Goal: Task Accomplishment & Management: Complete application form

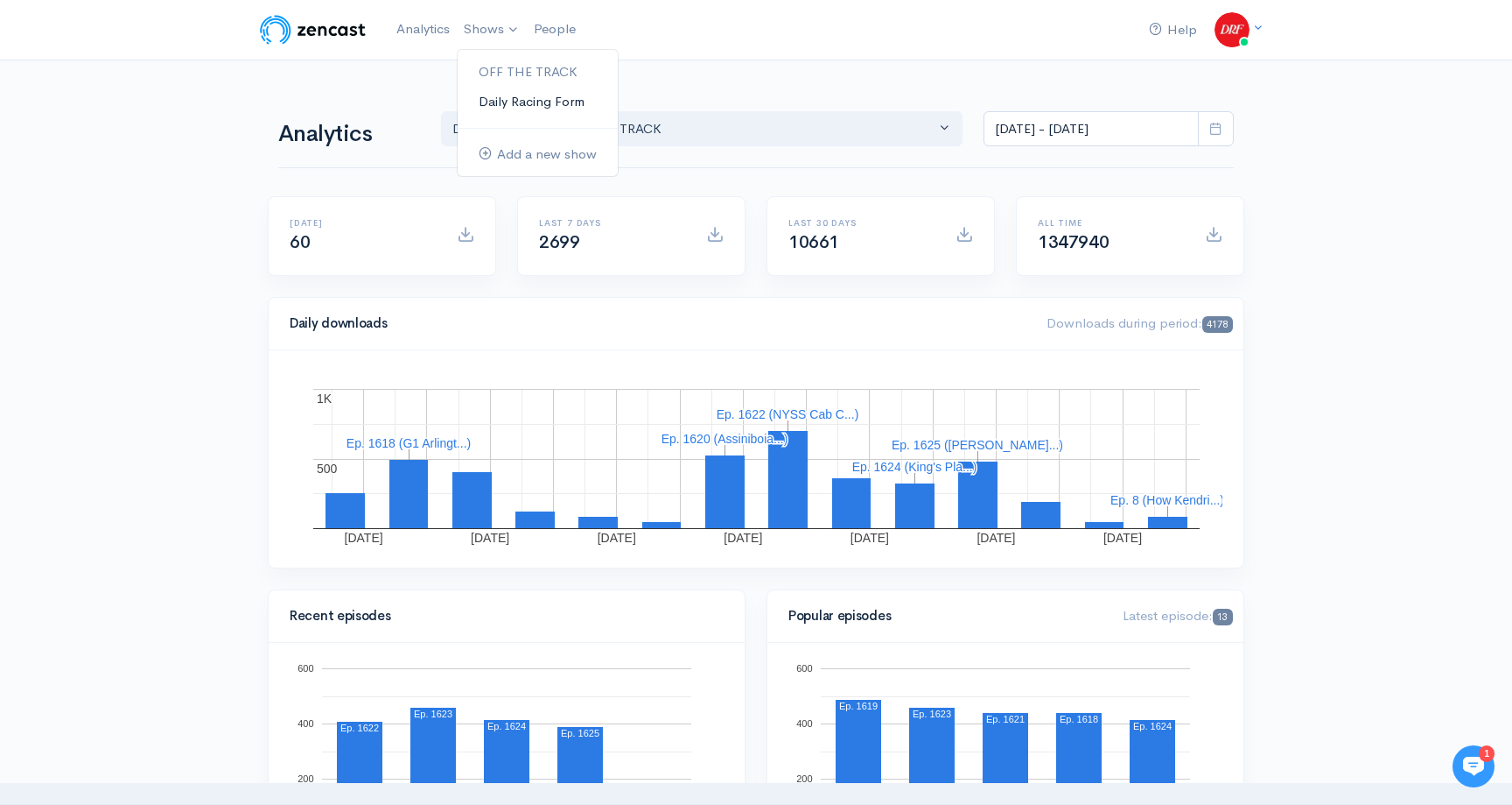
click at [502, 96] on link "Daily Racing Form" at bounding box center [537, 102] width 160 height 30
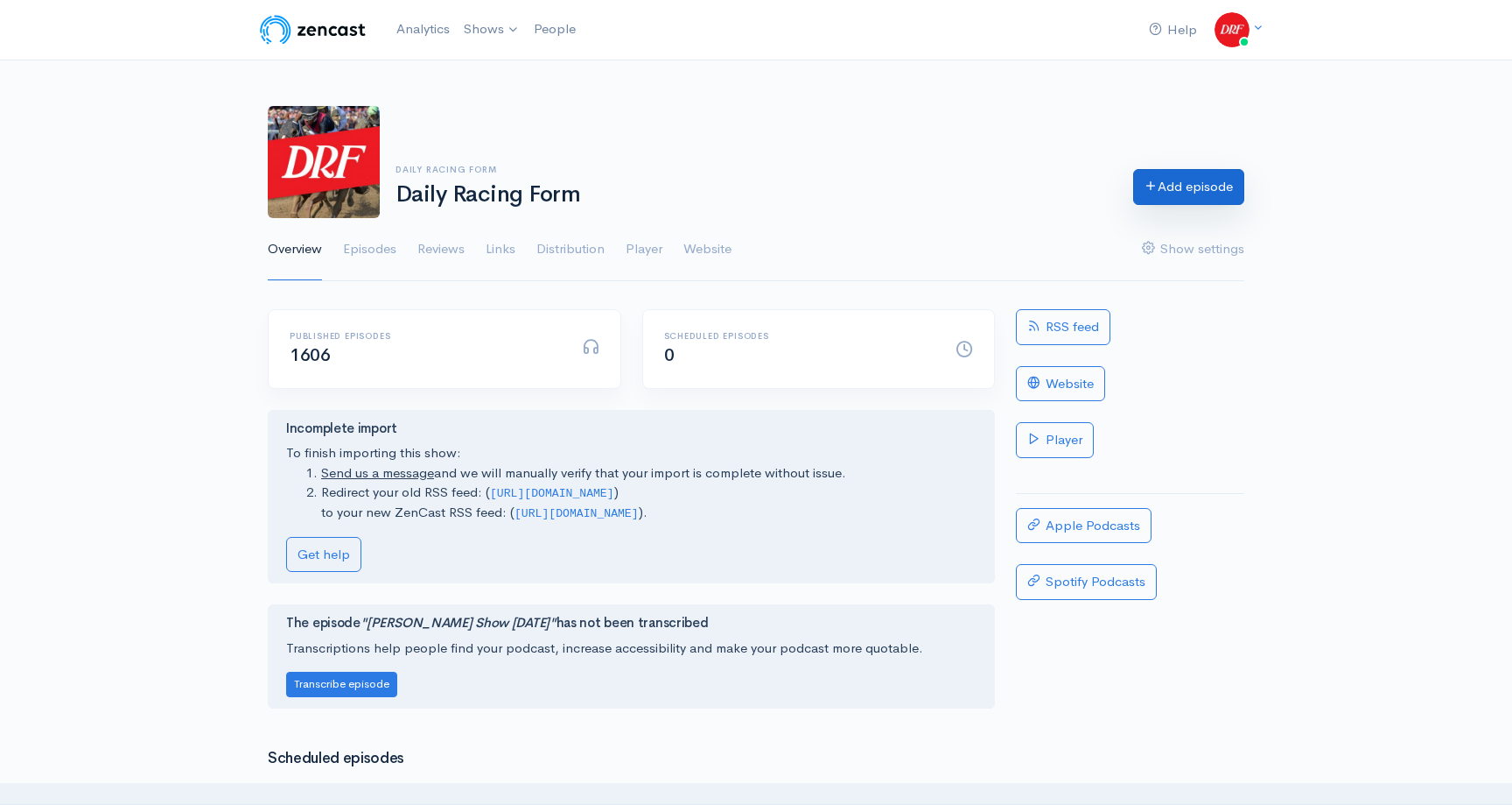
click at [1167, 185] on link "Add episode" at bounding box center [1189, 187] width 111 height 36
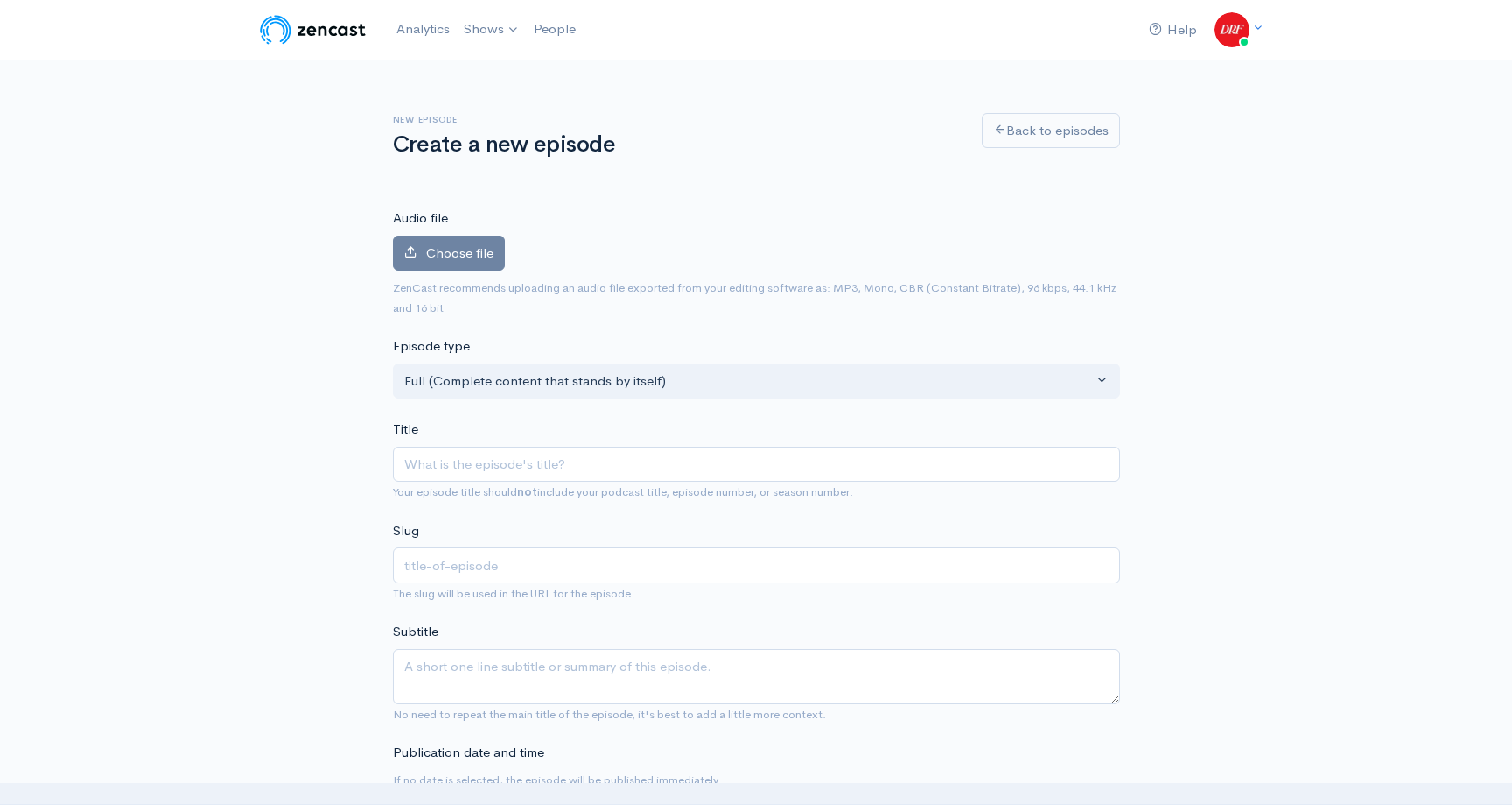
click at [504, 241] on div "Choose file 0" at bounding box center [756, 257] width 727 height 43
click at [493, 245] on label "Choose file" at bounding box center [448, 254] width 112 height 36
click at [0, 0] on input "Choose file" at bounding box center [0, 0] width 0 height 0
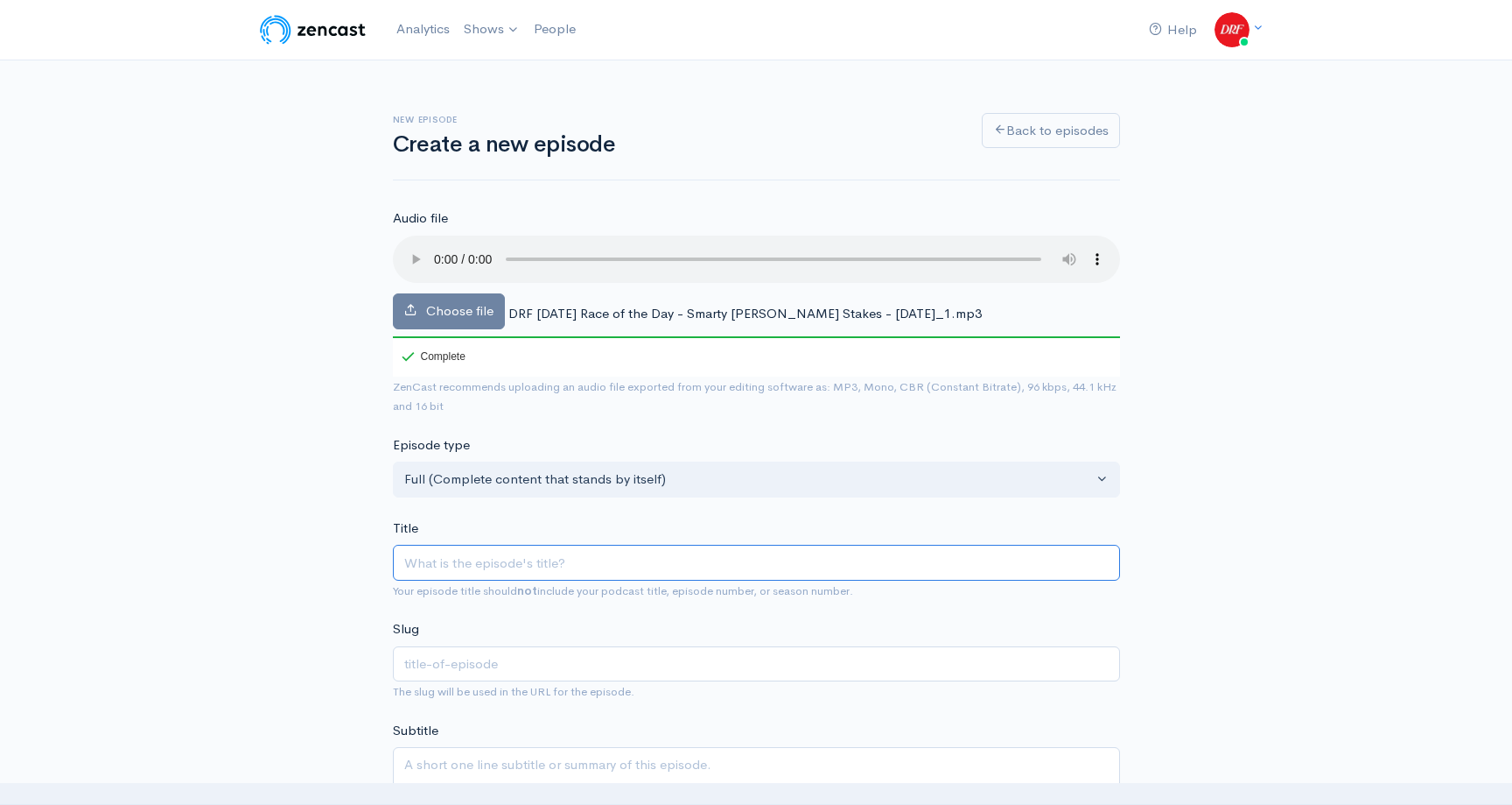
click at [570, 568] on input "Title" at bounding box center [756, 562] width 727 height 36
paste input "Smarty Jones Stakes @ PARX | DRF Tuesday ROTD for August 19, 2025"
type input "Smarty Jones Stakes @ PARX | DRF Tuesday ROTD for August 19, 2025"
type input "smarty-jones-stakes-parx-drf-tuesday-rotd-for-august-19-2025"
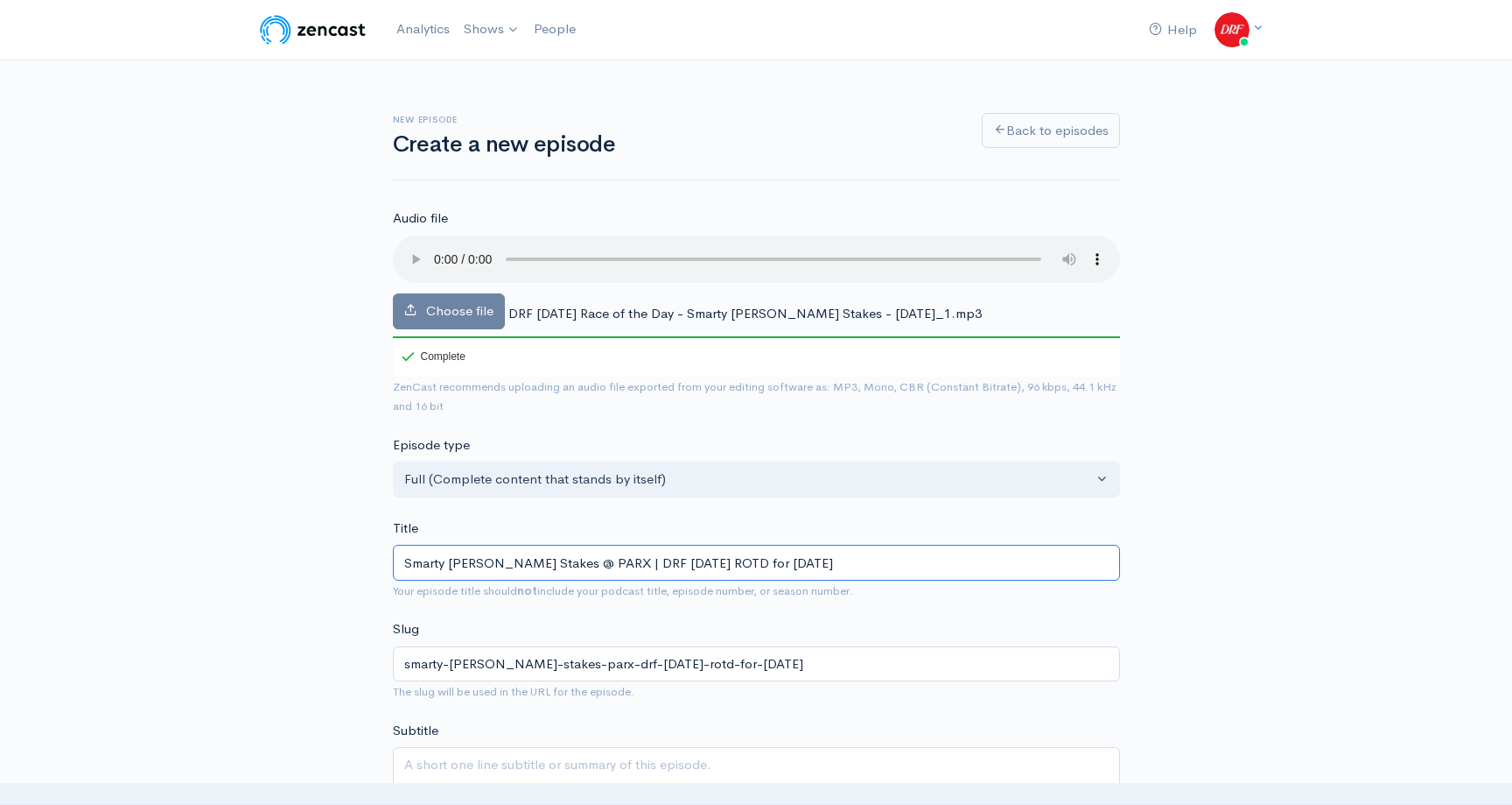
type input "Smarty Jones Stakes @ PARX | DRF Tuesday ROTD for August 19, 2025"
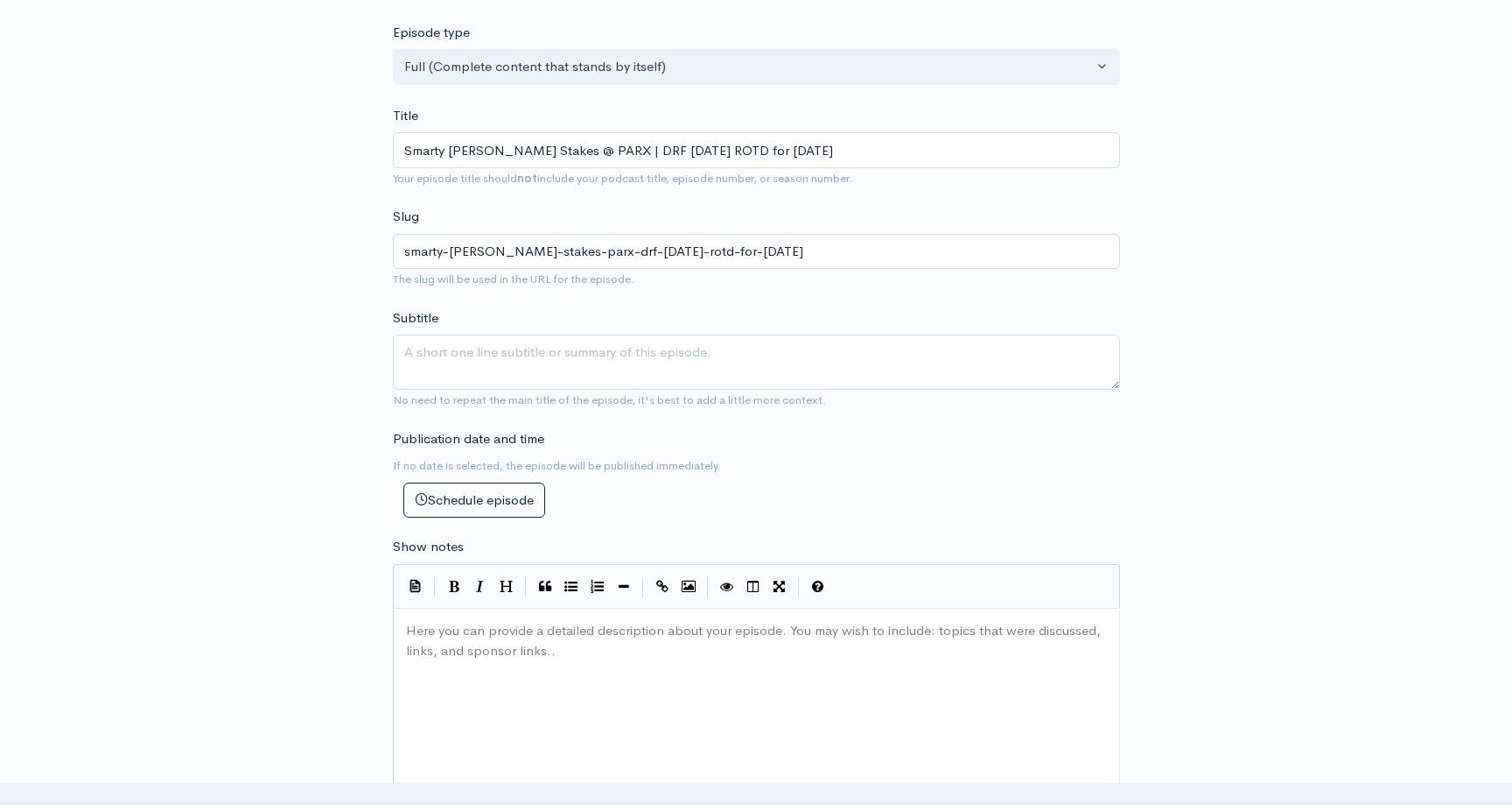
scroll to position [6, 0]
click at [516, 625] on pre "​" at bounding box center [756, 631] width 708 height 21
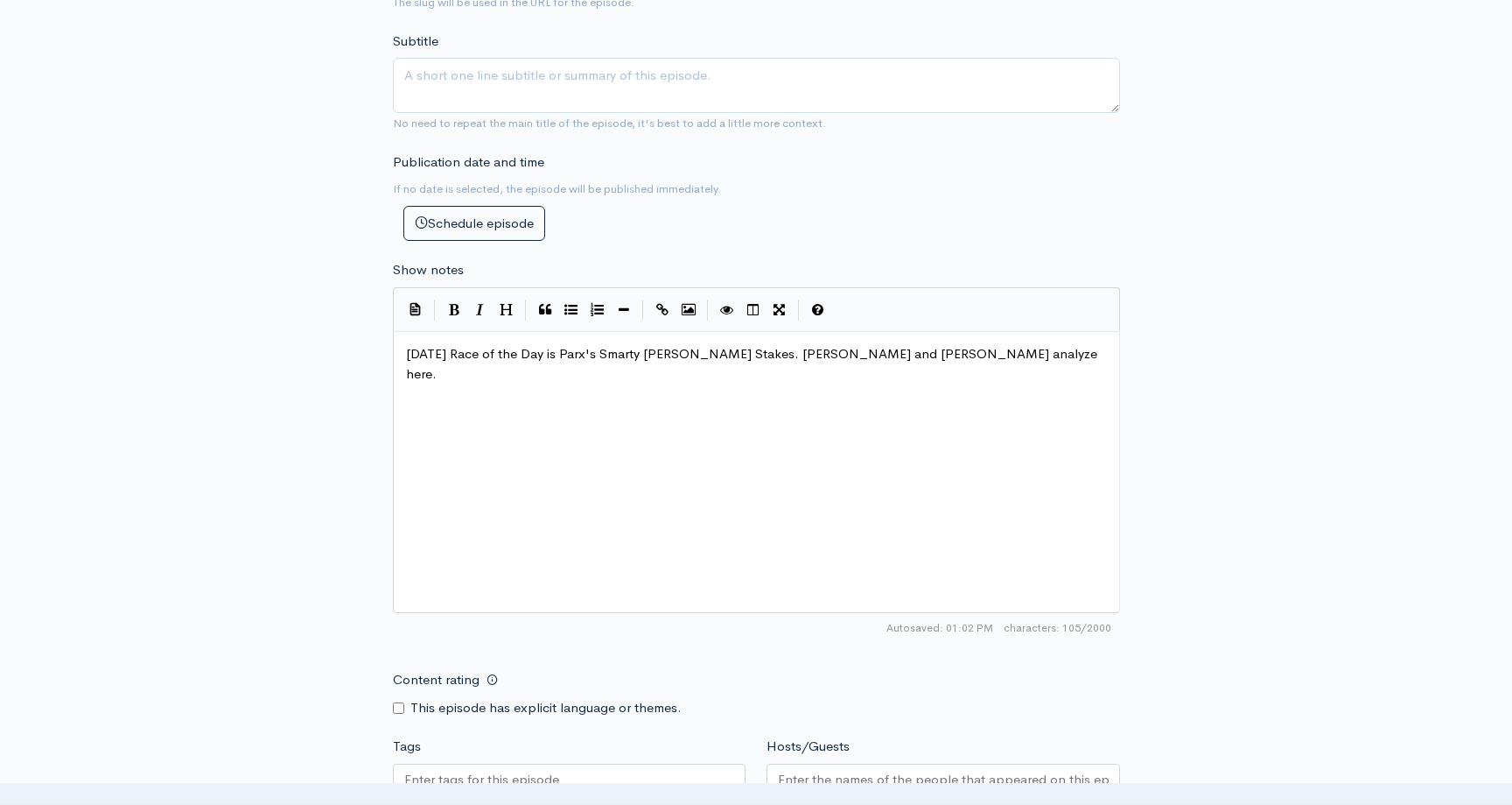
scroll to position [736, 0]
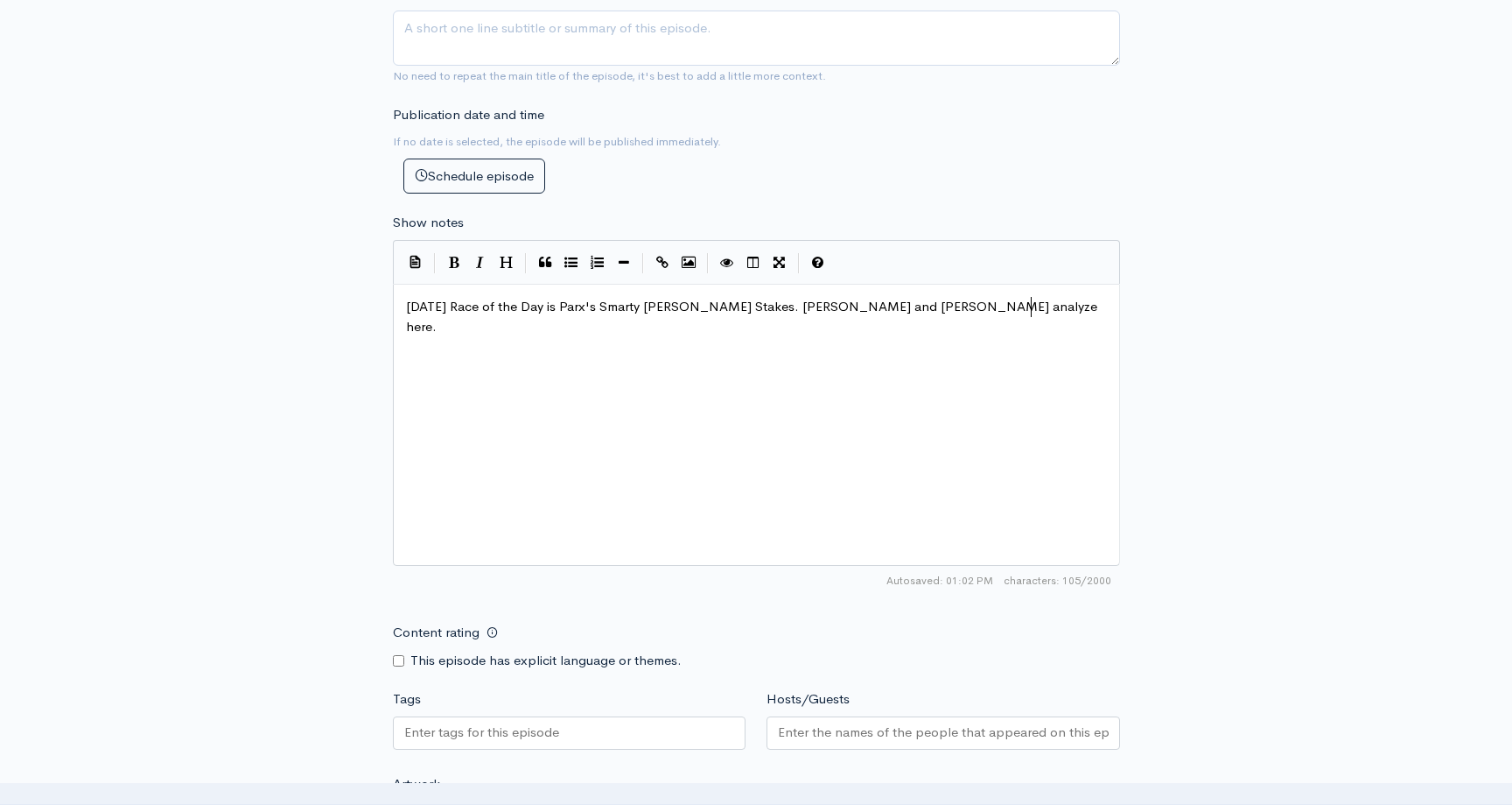
click at [462, 723] on input "Tags" at bounding box center [483, 732] width 157 height 21
type input "s"
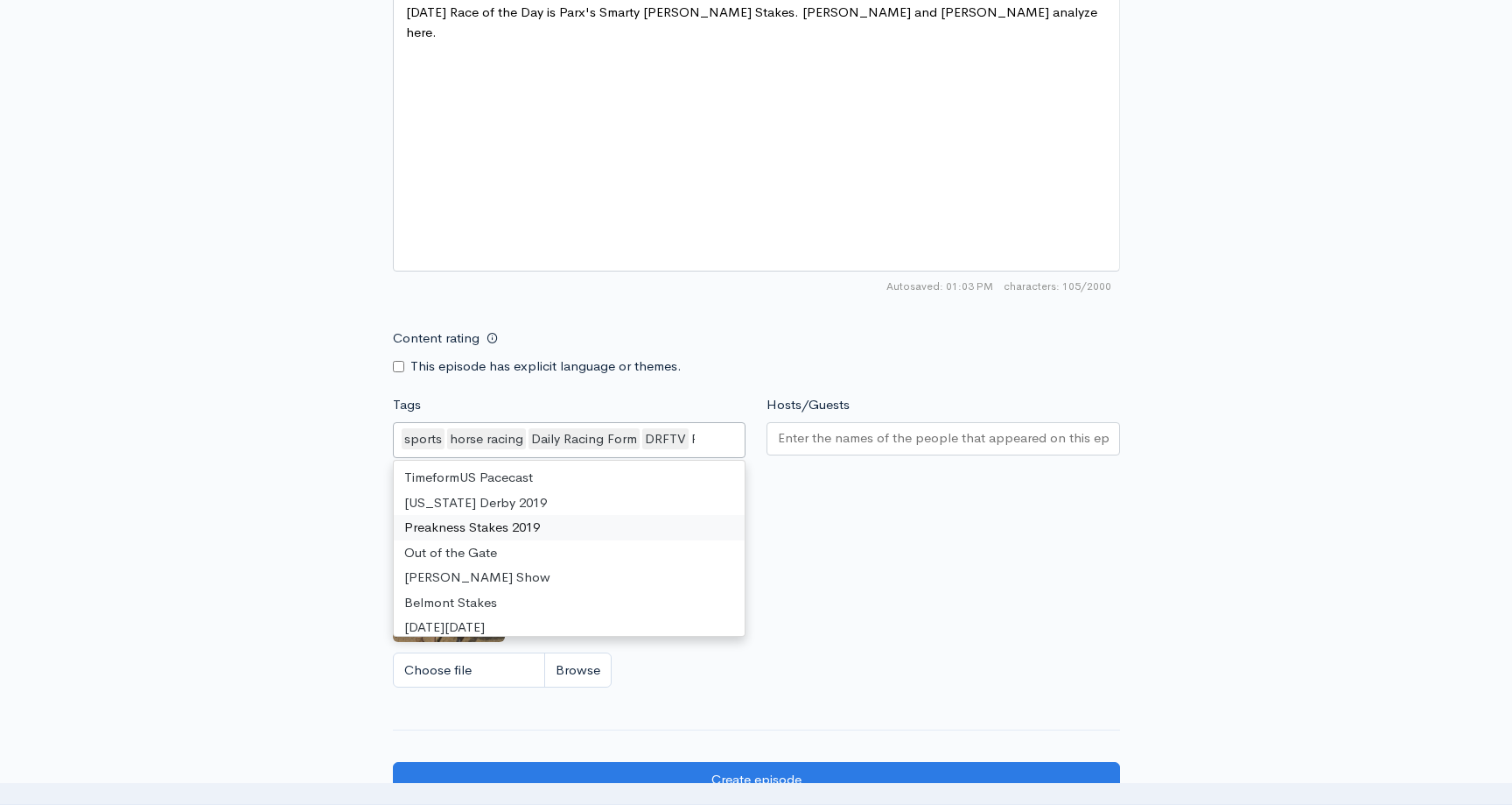
scroll to position [781, 0]
type input "Race"
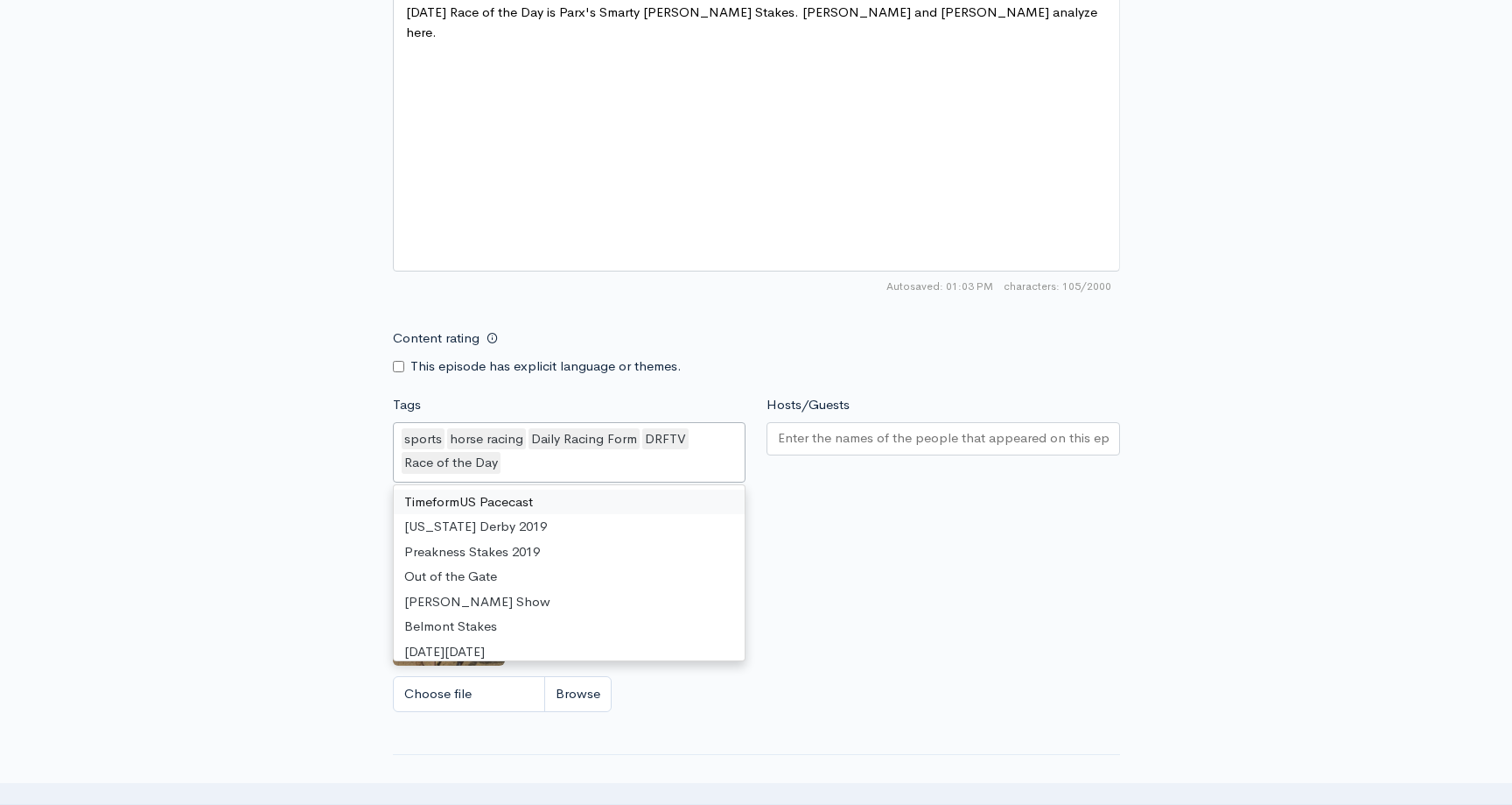
click at [856, 429] on input "Hosts/Guests" at bounding box center [943, 438] width 330 height 21
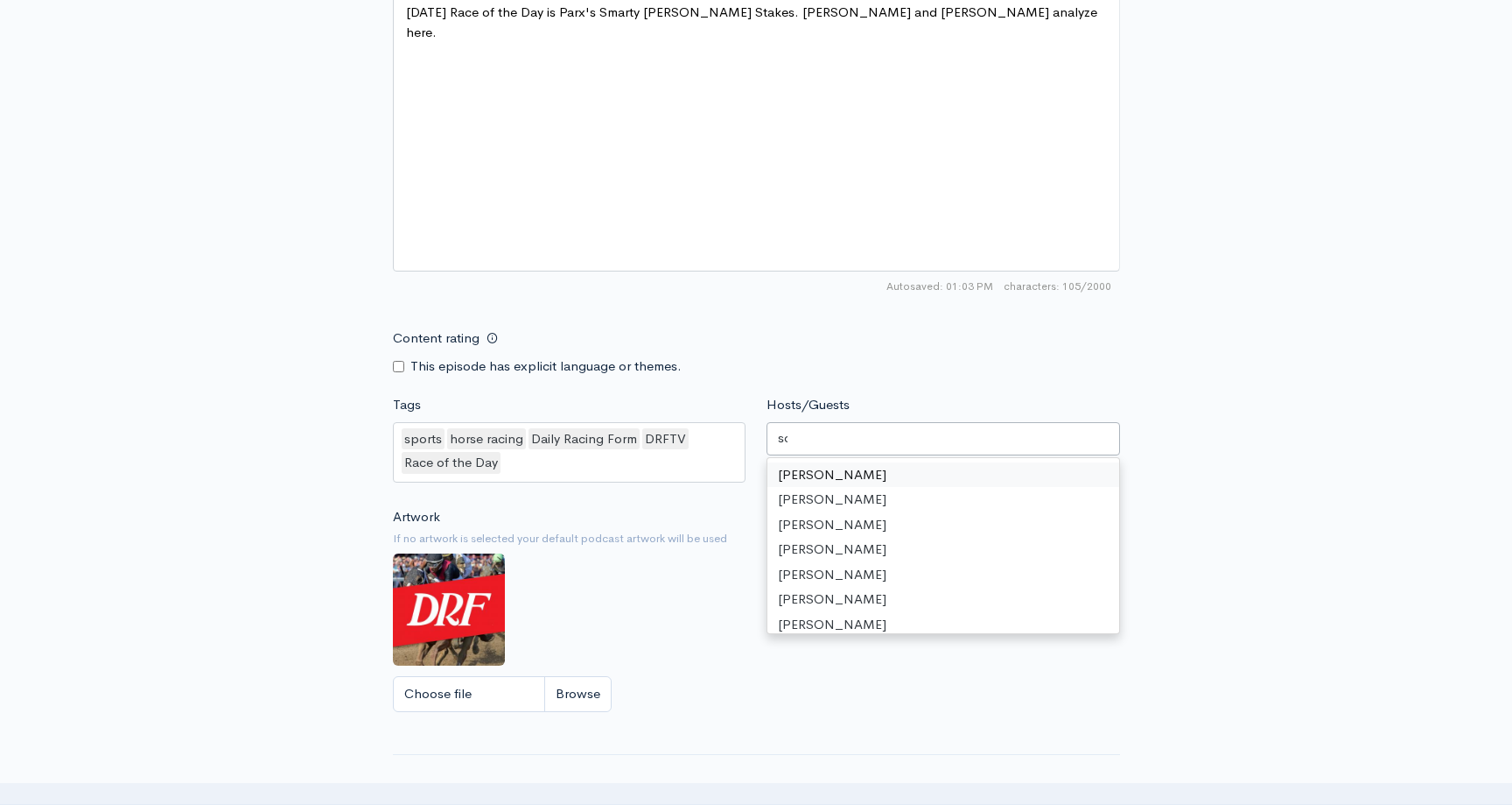
type input "sco"
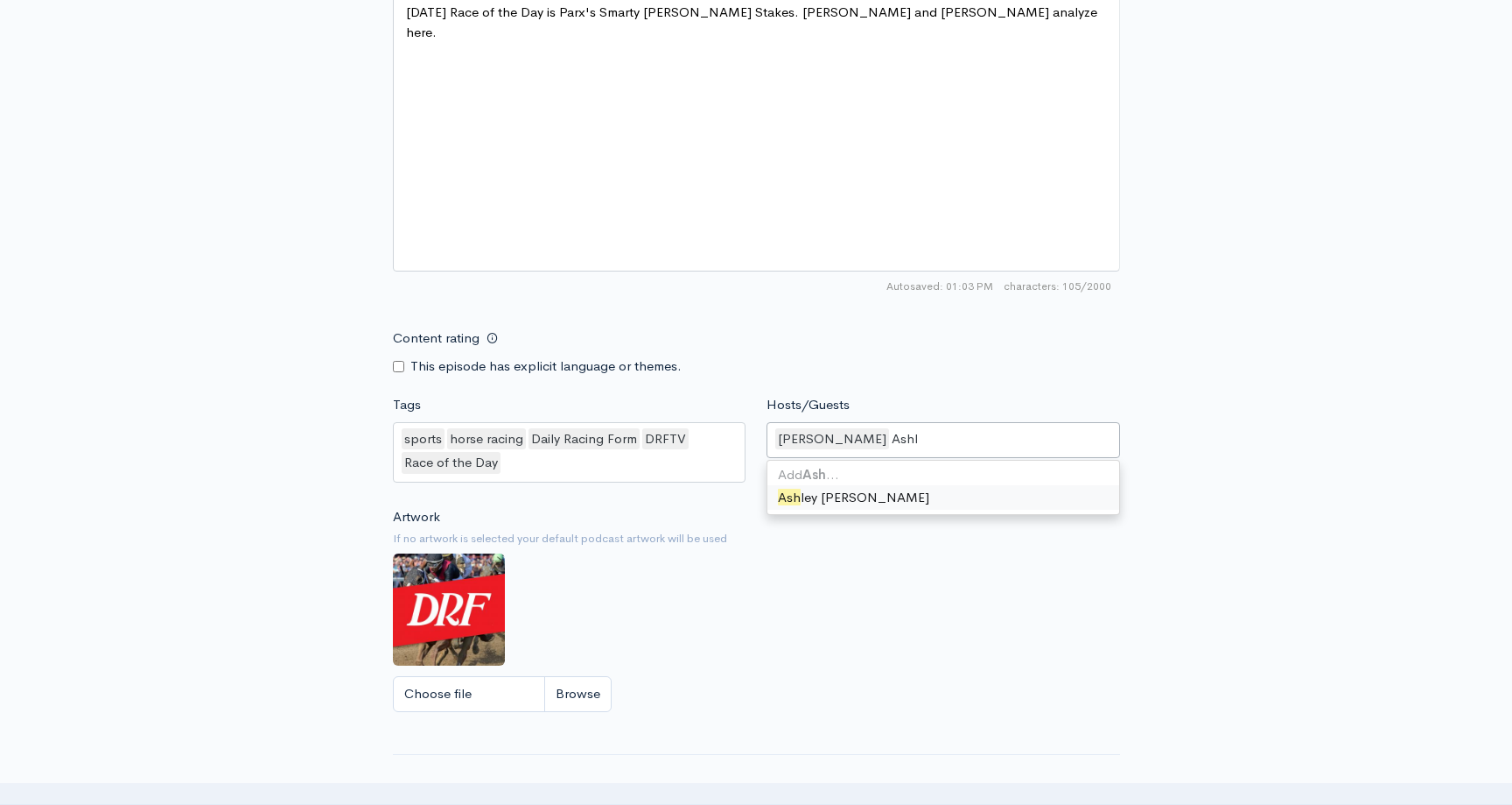
type input "Ashle"
click at [691, 602] on div "Artwork If no artwork is selected your default podcast artwork will be used Cho…" at bounding box center [756, 614] width 727 height 215
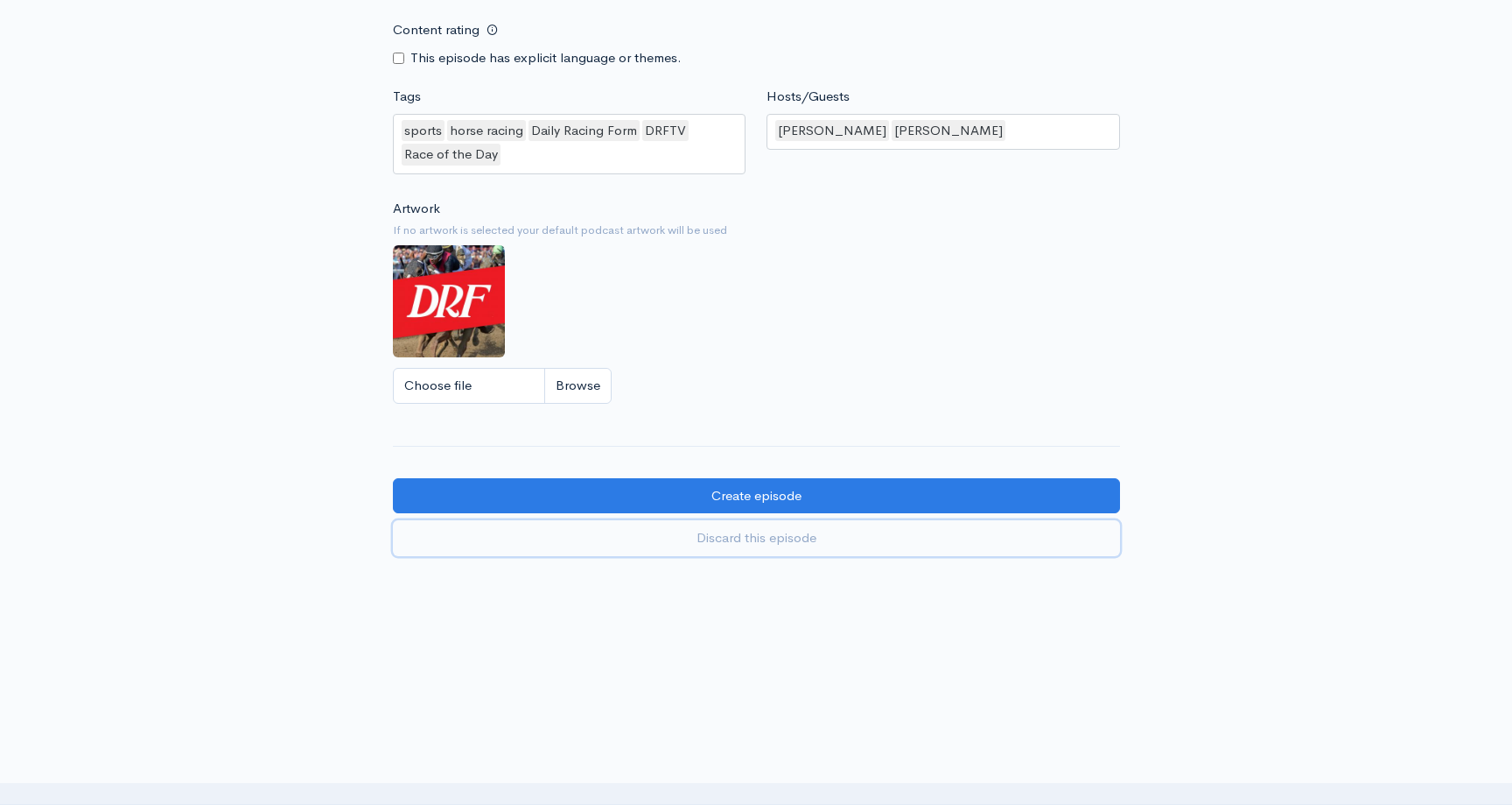
click at [725, 521] on link "Discard this episode" at bounding box center [756, 538] width 727 height 36
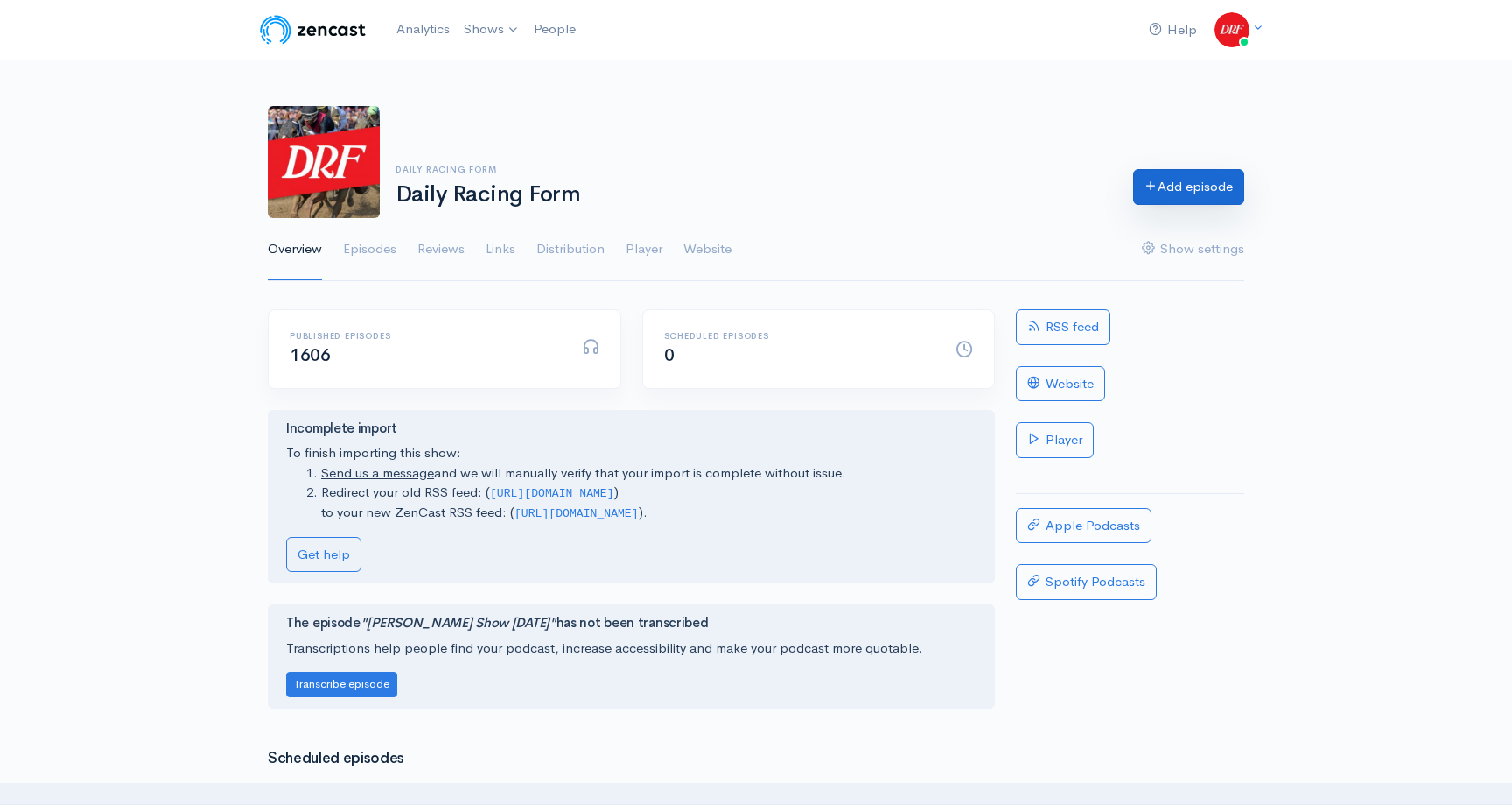
click at [1216, 173] on link "Add episode" at bounding box center [1189, 187] width 111 height 36
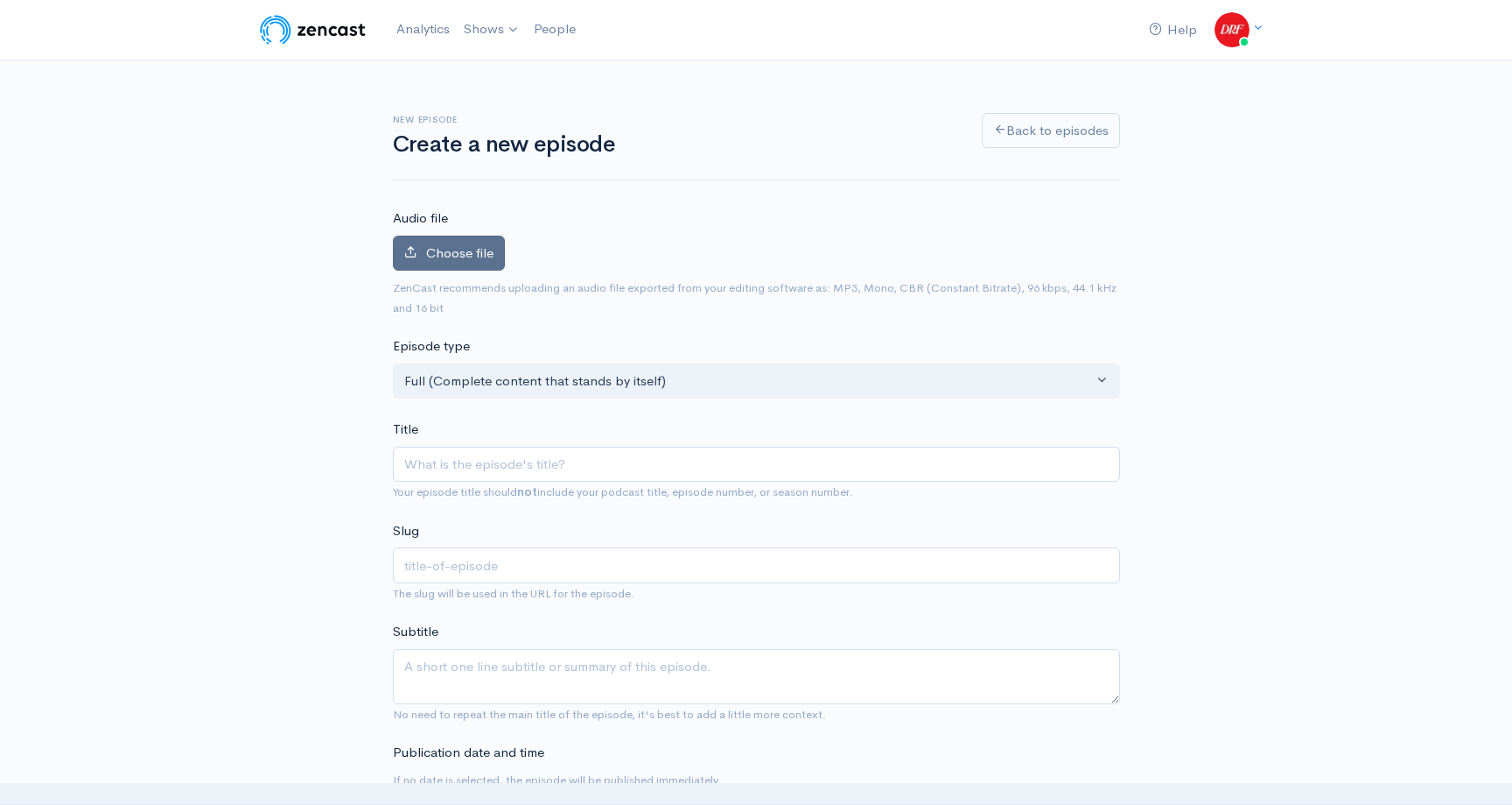
click at [485, 262] on label "Choose file" at bounding box center [448, 254] width 112 height 36
click at [0, 0] on input "Choose file" at bounding box center [0, 0] width 0 height 0
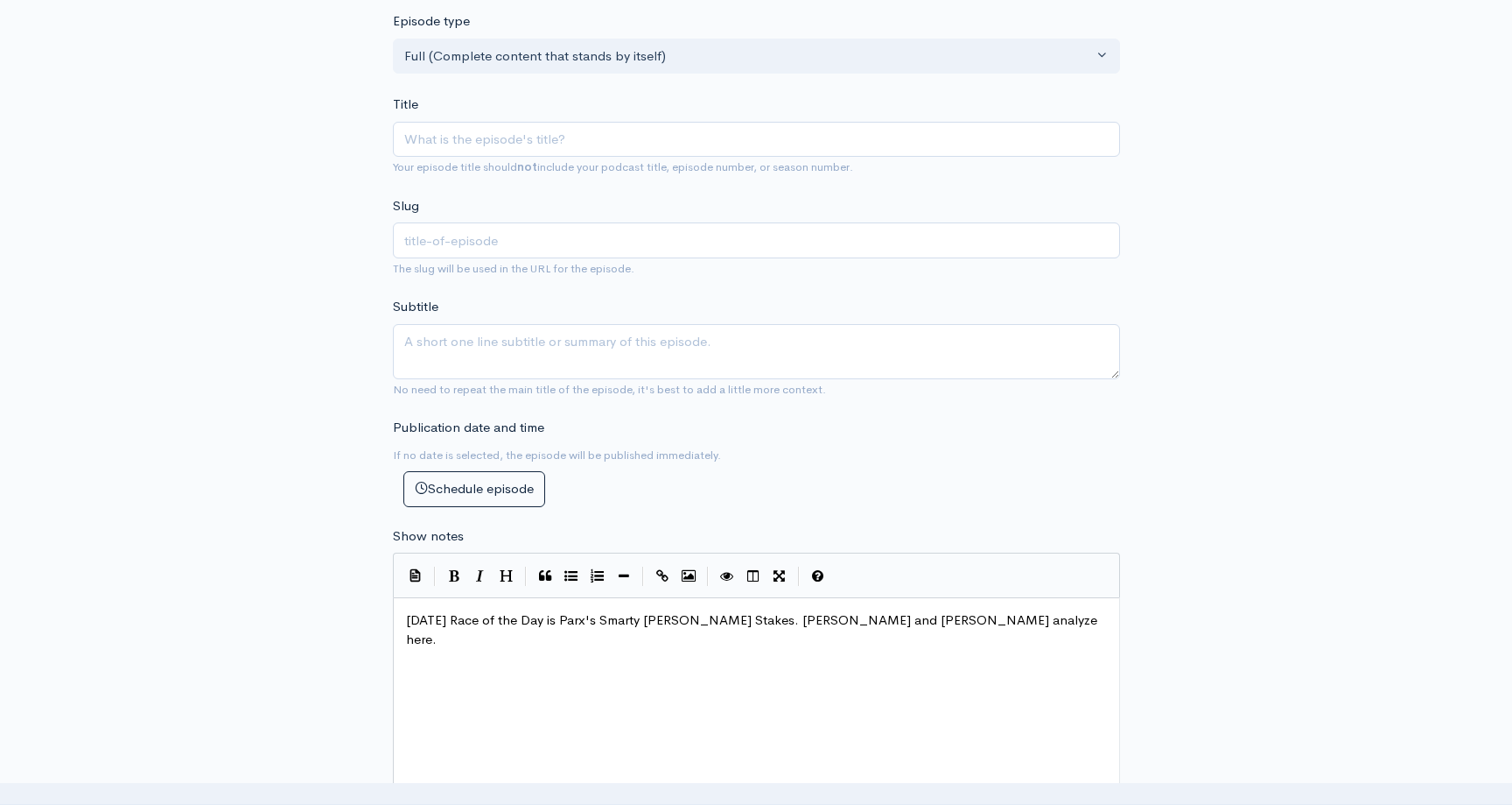
click at [523, 633] on div "xxxxxxxxxx Tuesday's Race of the Day is Parx's Smarty Jones Stakes. Ashley Mail…" at bounding box center [779, 759] width 752 height 306
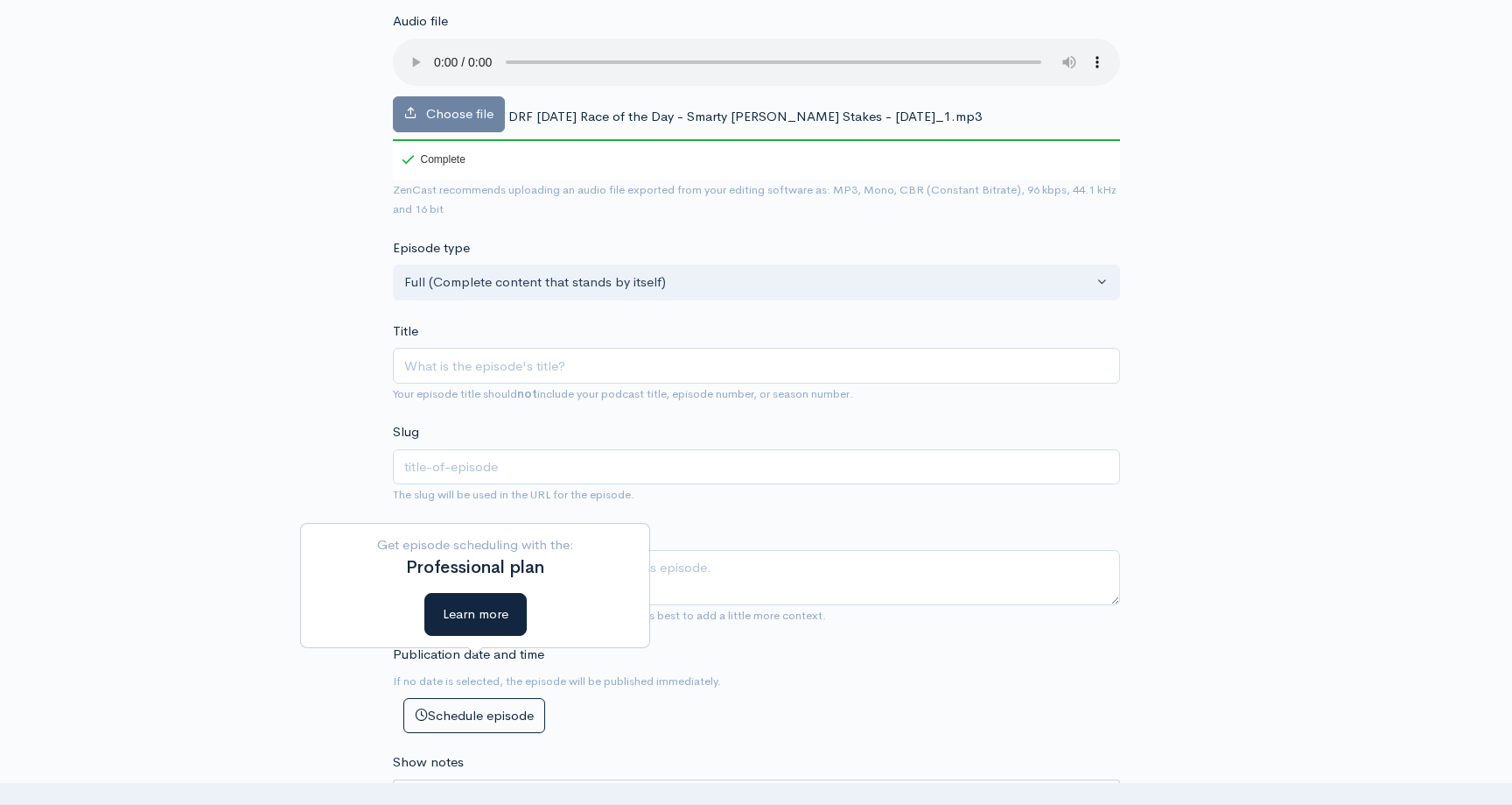
click at [529, 322] on div "Title Your episode title should not include your podcast title, episode number,…" at bounding box center [756, 363] width 727 height 82
click at [529, 367] on input "Title" at bounding box center [756, 365] width 727 height 36
paste input "Smarty Jones Stakes @ PARX | DRF Tuesday ROTD for August 19, 2025"
type input "Smarty Jones Stakes @ PARX | DRF Tuesday ROTD for August 19, 2025"
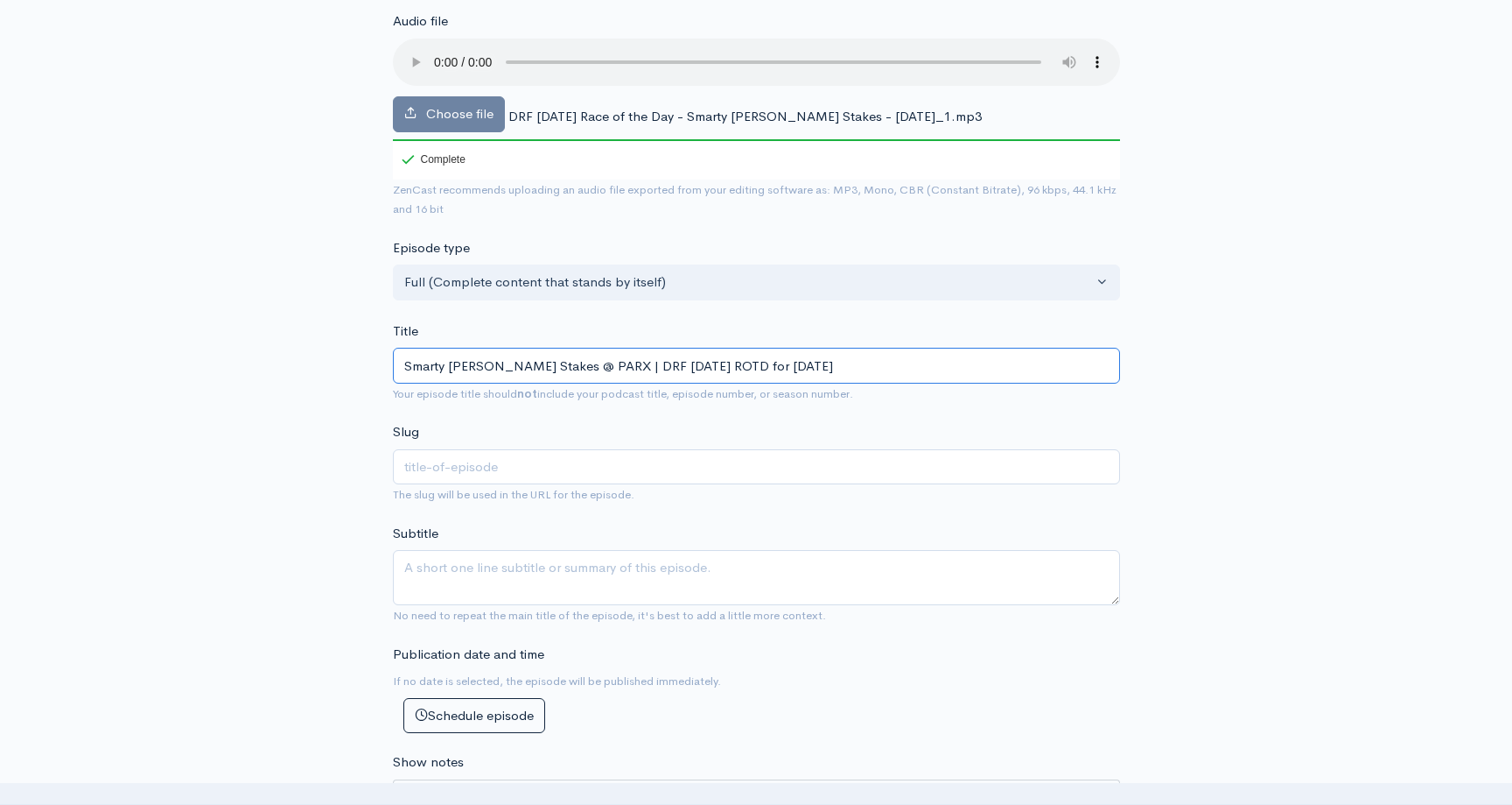
type input "smarty-jones-stakes-parx-drf-tuesday-rotd-for-august-19-2025"
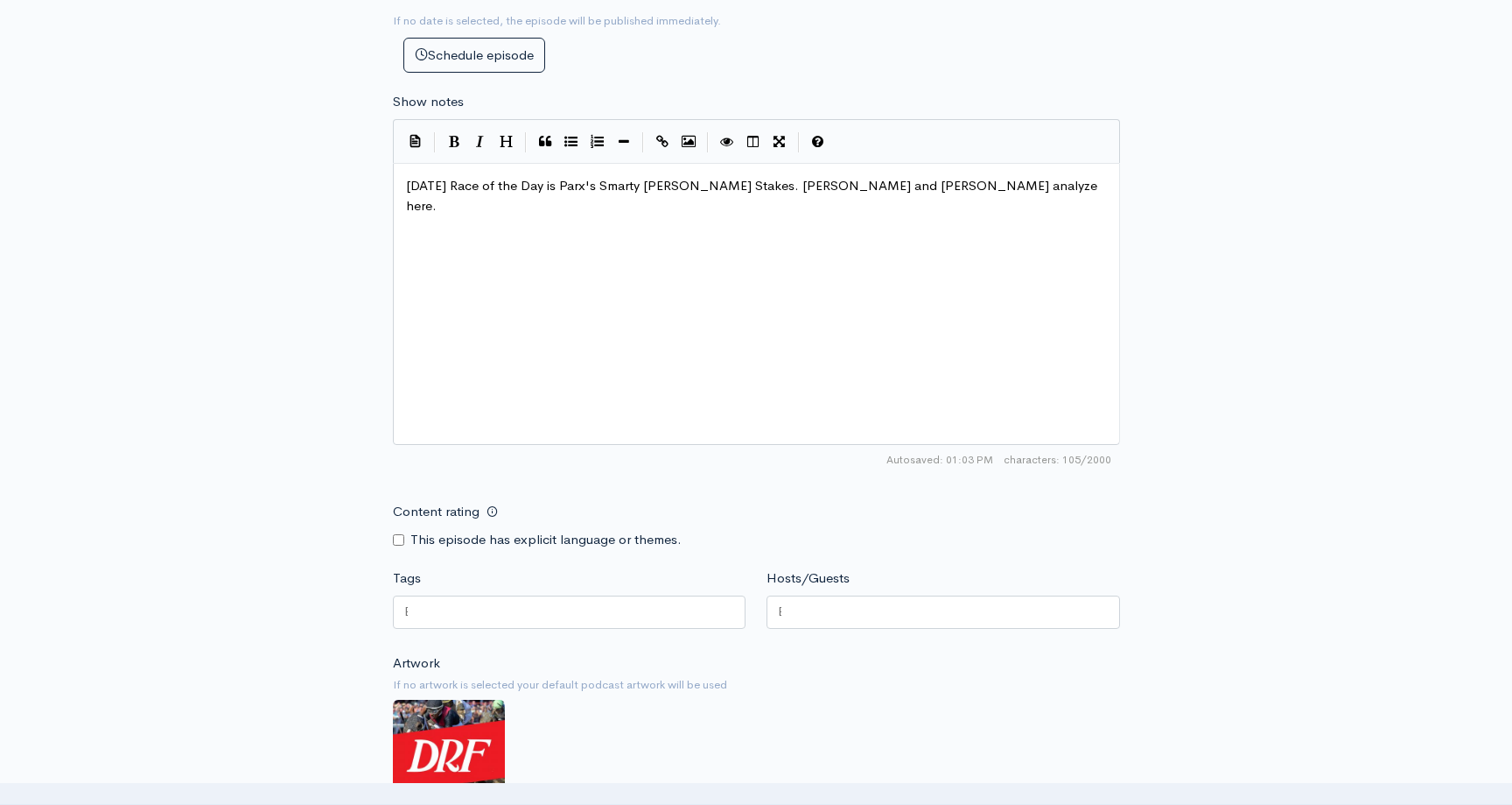
type input "Smarty Jones Stakes @ PARX | DRF Tuesday ROTD for August 19, 2025"
click at [516, 613] on div at bounding box center [570, 611] width 354 height 33
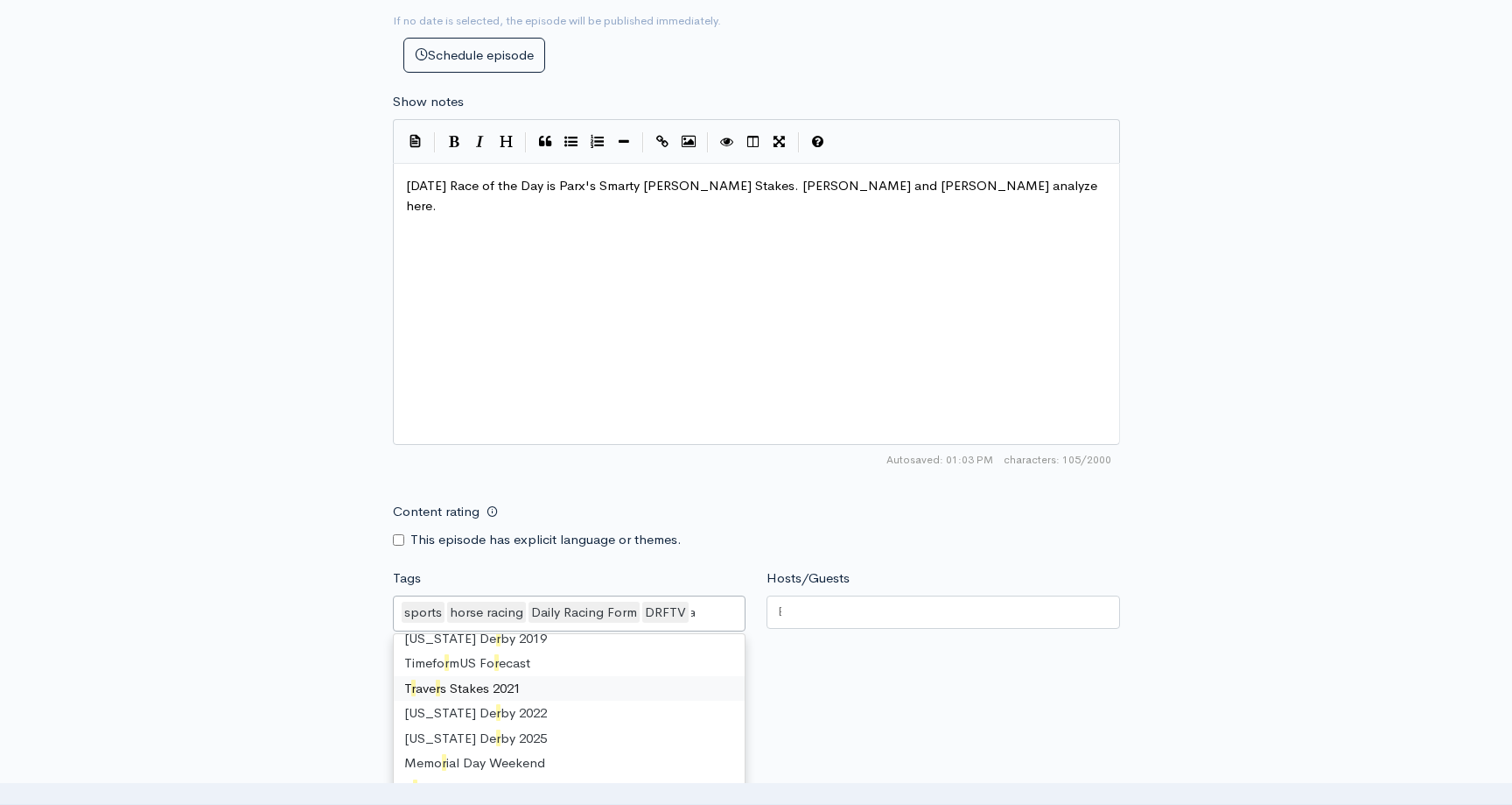
type input "race"
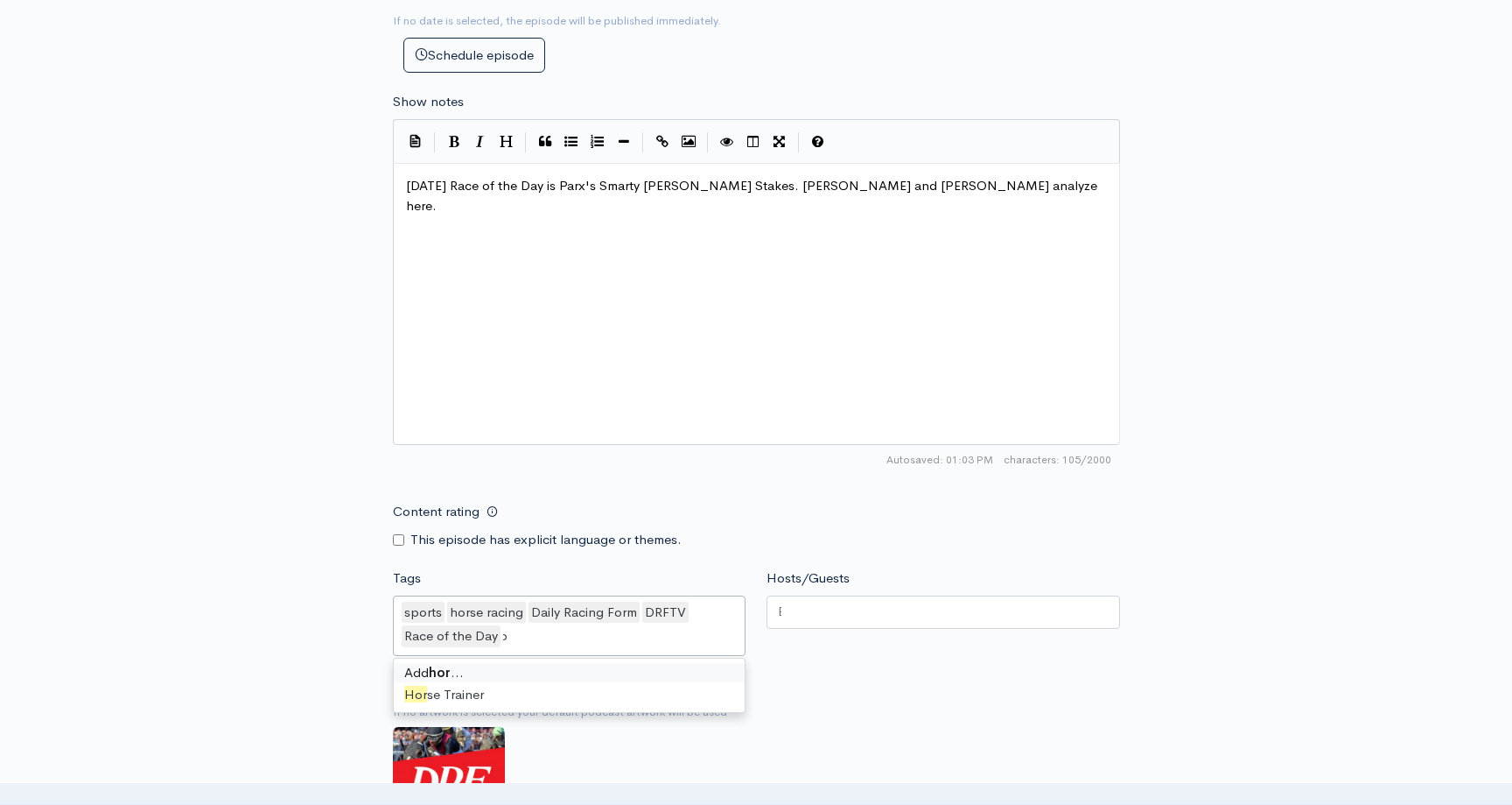
type input "h"
click at [889, 591] on div "Hosts/Guests" at bounding box center [943, 615] width 374 height 93
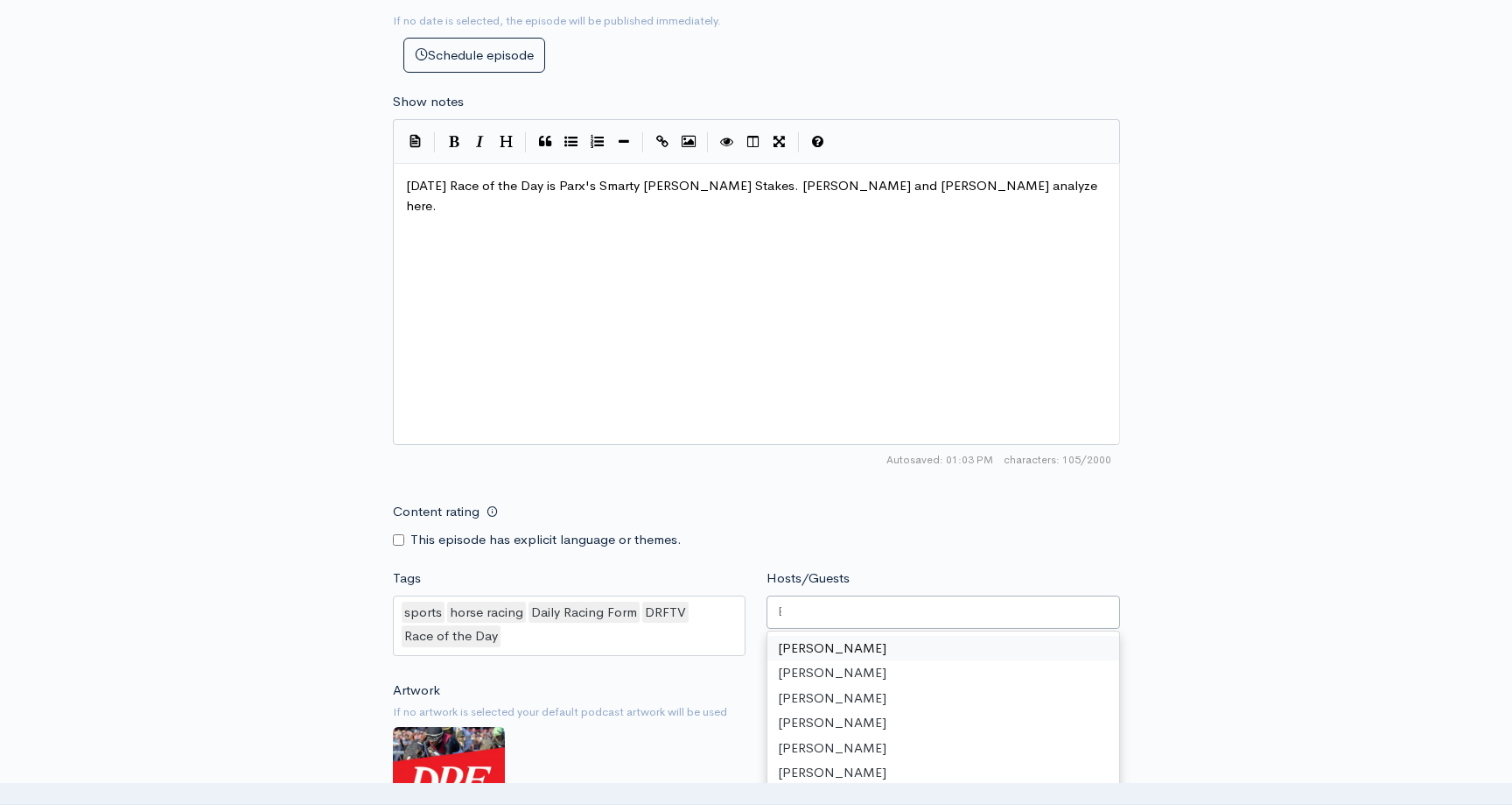
click at [887, 597] on div at bounding box center [943, 611] width 354 height 33
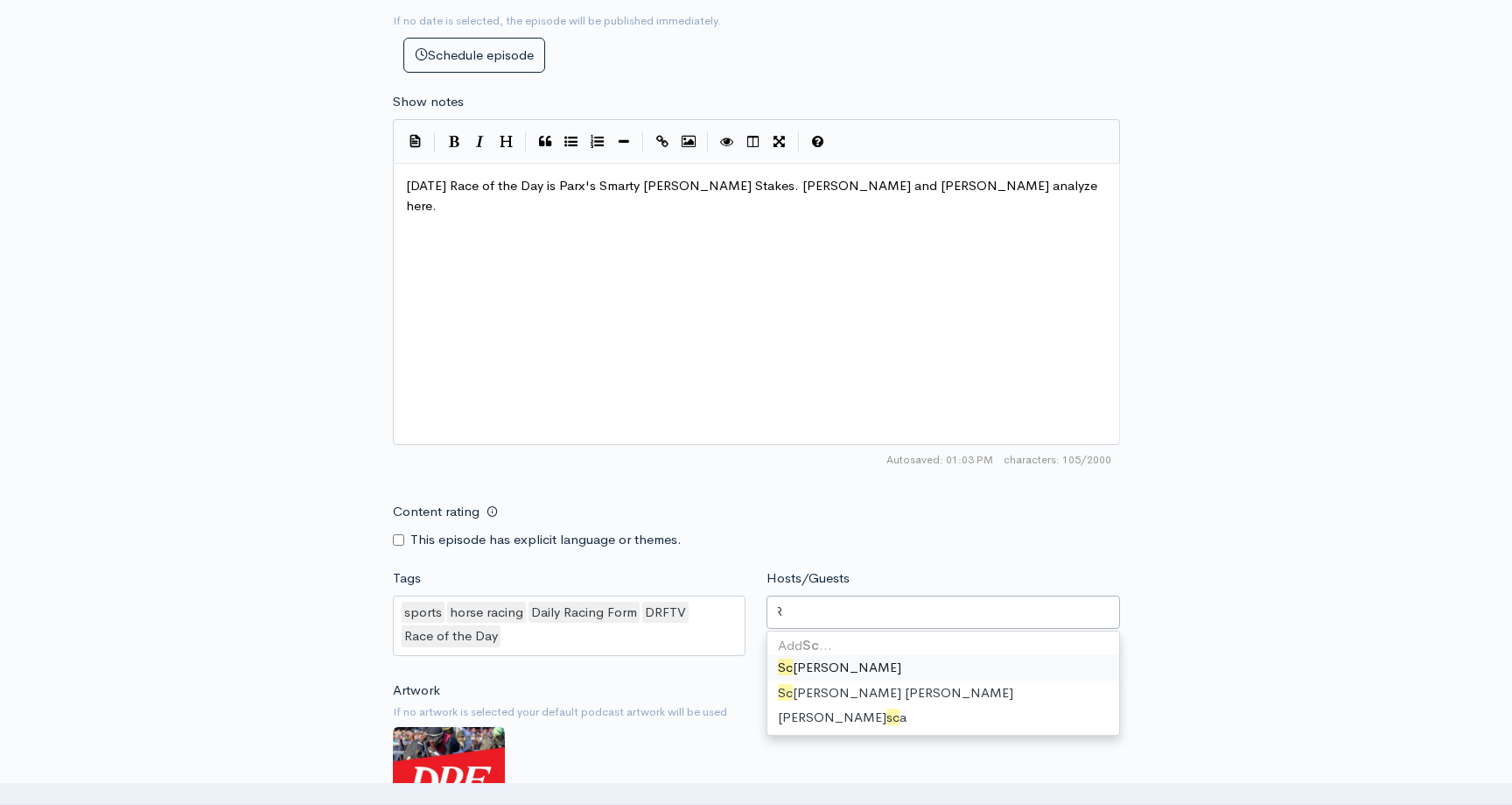
type input "Scott"
type input "Ashle"
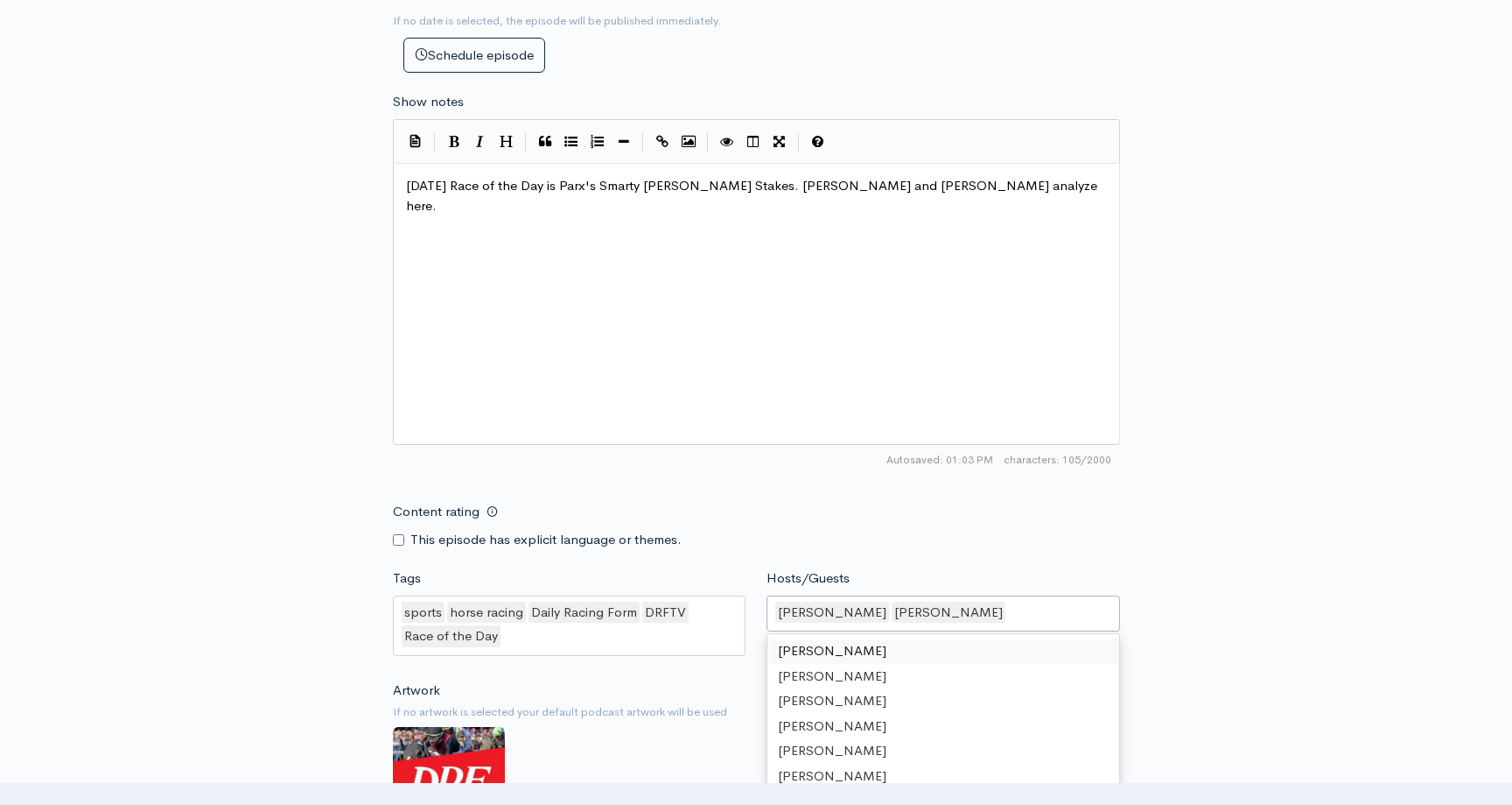
click at [1048, 473] on div "Autosaved: 01:03 PM 105/2000" at bounding box center [756, 459] width 727 height 29
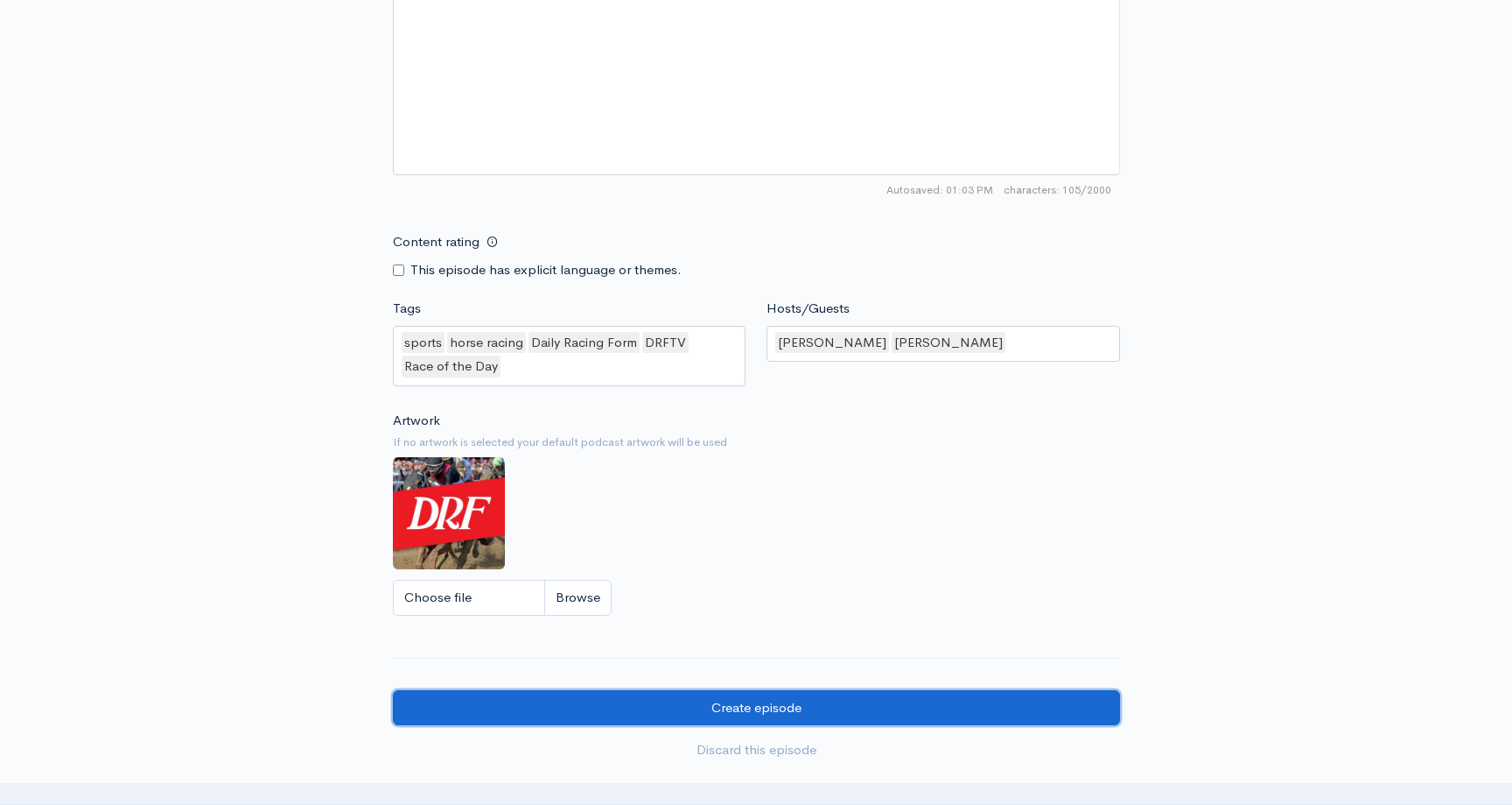
click at [723, 699] on input "Create episode" at bounding box center [756, 708] width 727 height 36
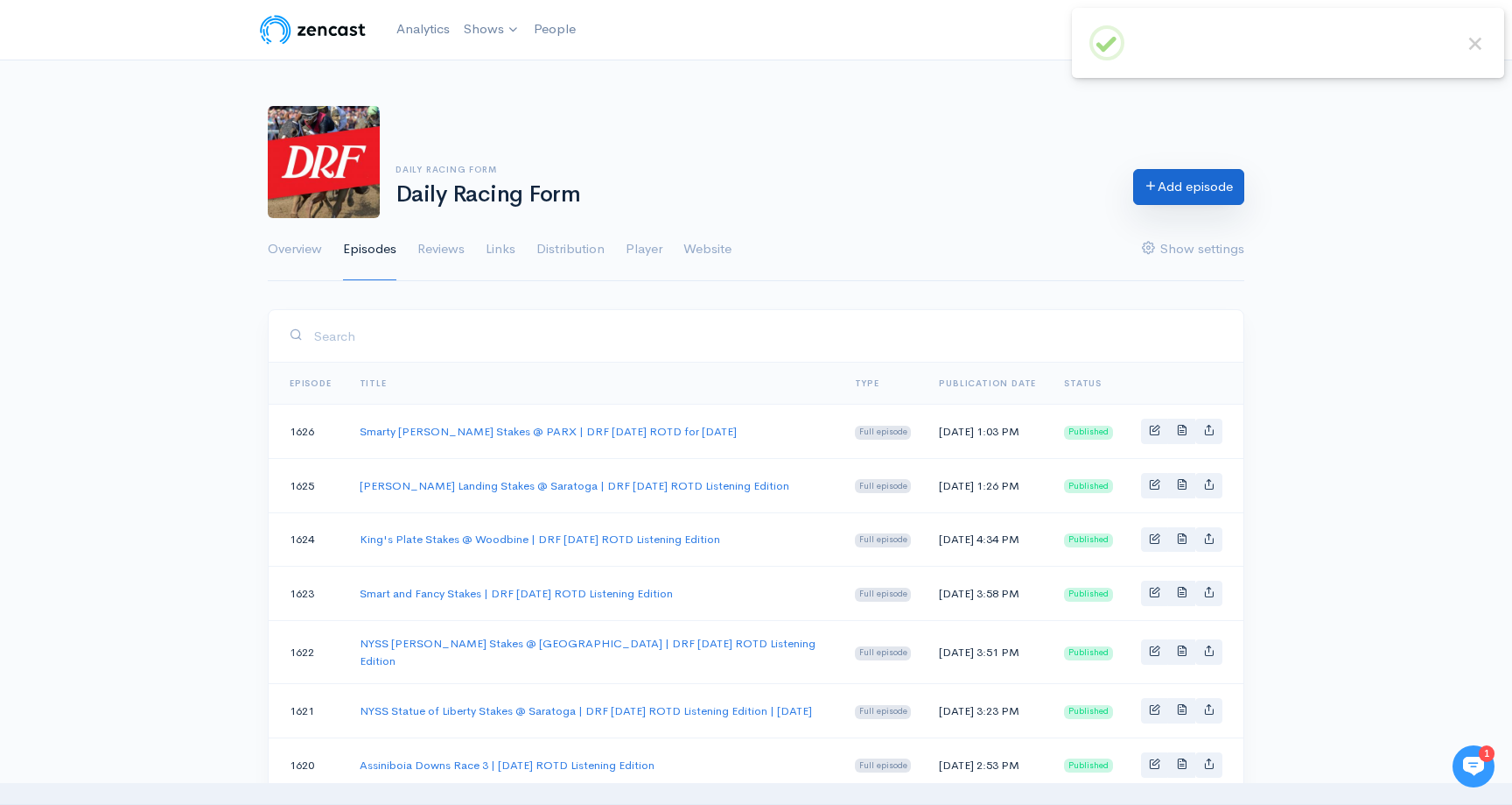
click at [1158, 189] on link "Add episode" at bounding box center [1189, 187] width 111 height 36
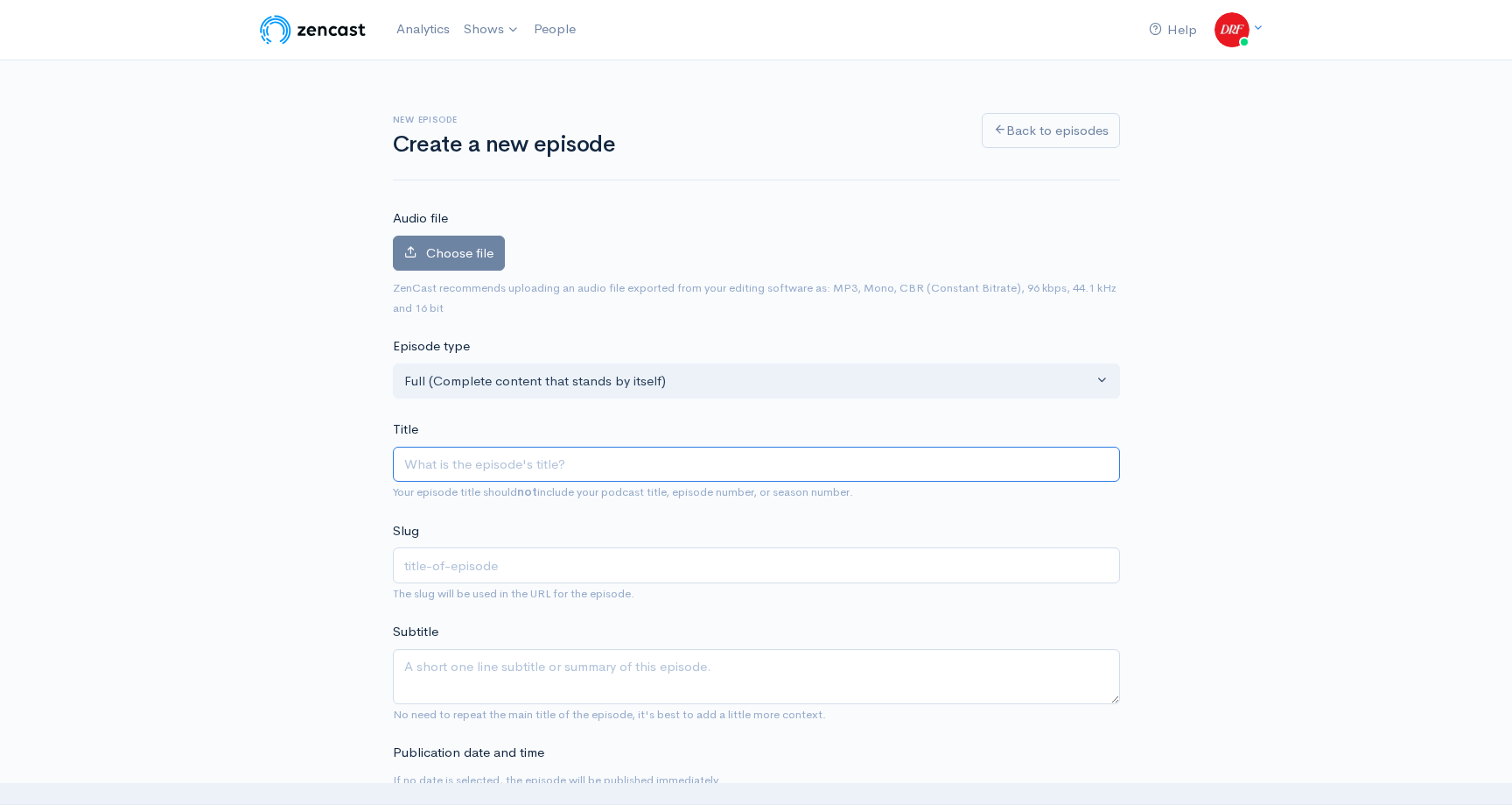
paste input "Bucchero Handicap @HorseshoeIndianapolisRacing | DRF ROTD for Wednesday, August…"
type input "Bucchero Handicap @HorseshoeIndianapolisRacing | DRF ROTD for Wednesday, August…"
type input "bucchero-handicap-horseshoeindianapolisracing-drf-rotd-for-wednesday-august-20-…"
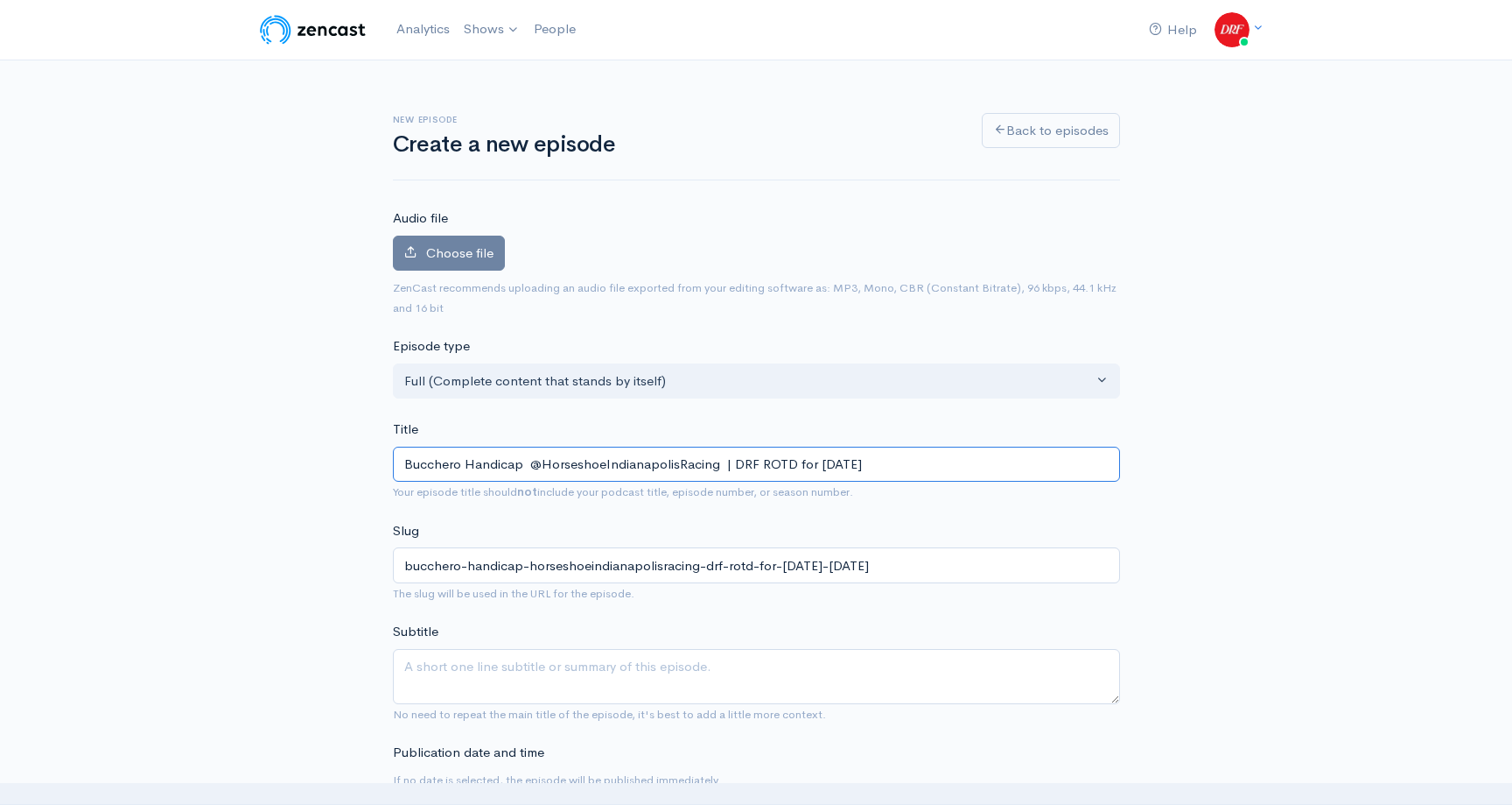
click at [527, 462] on input "Bucchero Handicap @HorseshoeIndianapolisRacing | DRF ROTD for Wednesday, August…" at bounding box center [756, 465] width 727 height 36
click at [537, 465] on input "Bucchero Handicap @HorseshoeIndianapolisRacing | DRF ROTD for Wednesday, August…" at bounding box center [756, 465] width 727 height 36
click at [674, 462] on input "Bucchero Handicap @ HorseshoeIndianapolisRacing | DRF ROTD for Wednesday, Augus…" at bounding box center [756, 465] width 727 height 36
type input "Bucchero Handicap @ HorseshoeIndianapolis Racing | DRF ROTD for Wednesday, Augu…"
type input "bucchero-handicap-horseshoeindianapolis-racing-drf-rotd-for-wednesday-august-20…"
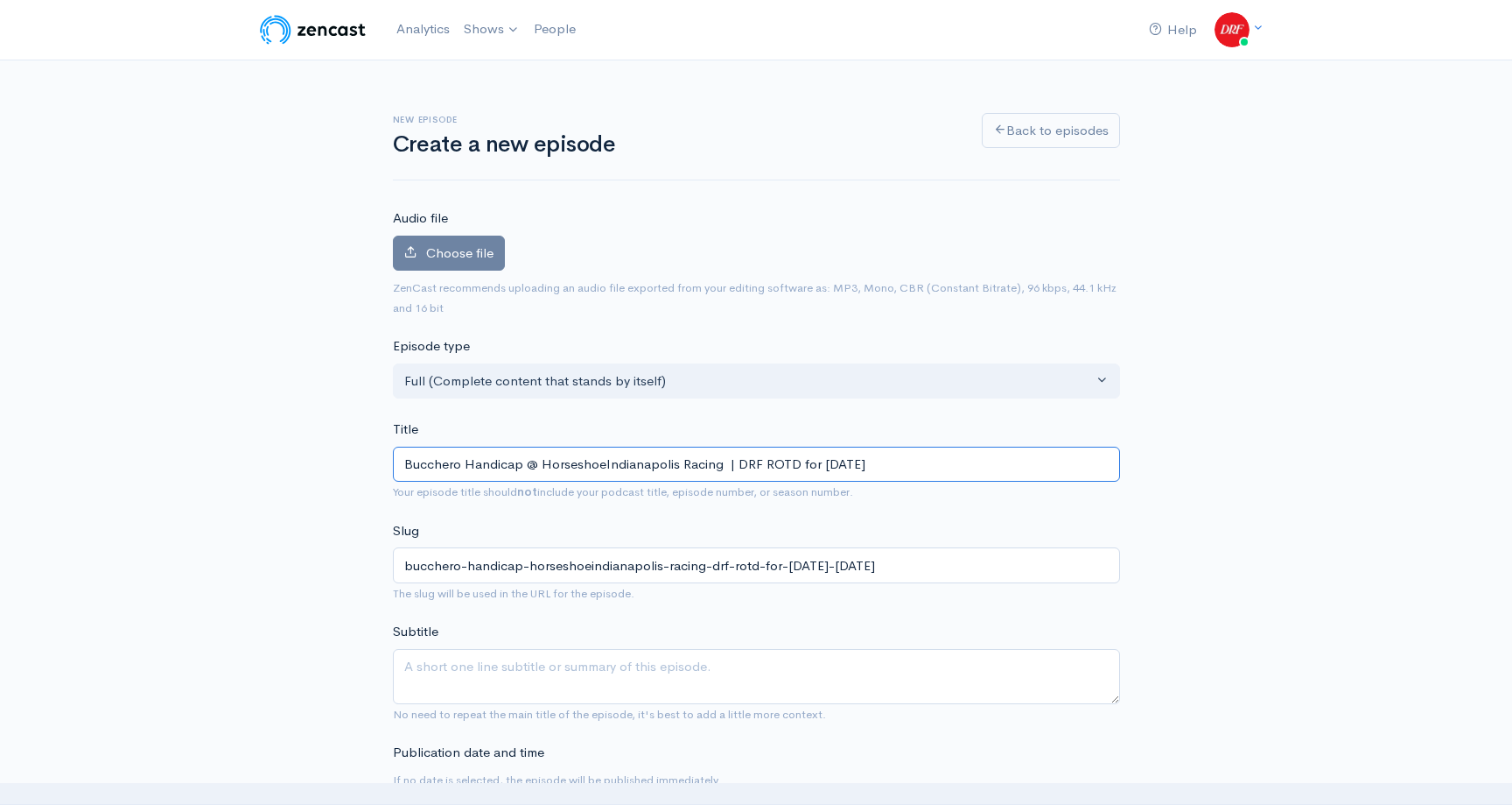
click at [601, 463] on input "Bucchero Handicap @ HorseshoeIndianapolis Racing | DRF ROTD for Wednesday, Augu…" at bounding box center [756, 465] width 727 height 36
type input "Bucchero Handicap @ Horseshoe Indianapolis Racing | DRF ROTD for Wednesday, Aug…"
type input "bucchero-handicap-horseshoe-indianapolis-racing-drf-rotd-for-wednesday-august-2…"
click at [694, 465] on input "Bucchero Handicap @ Horseshoe Indianapolis Racing | DRF ROTD for Wednesday, Aug…" at bounding box center [756, 465] width 727 height 36
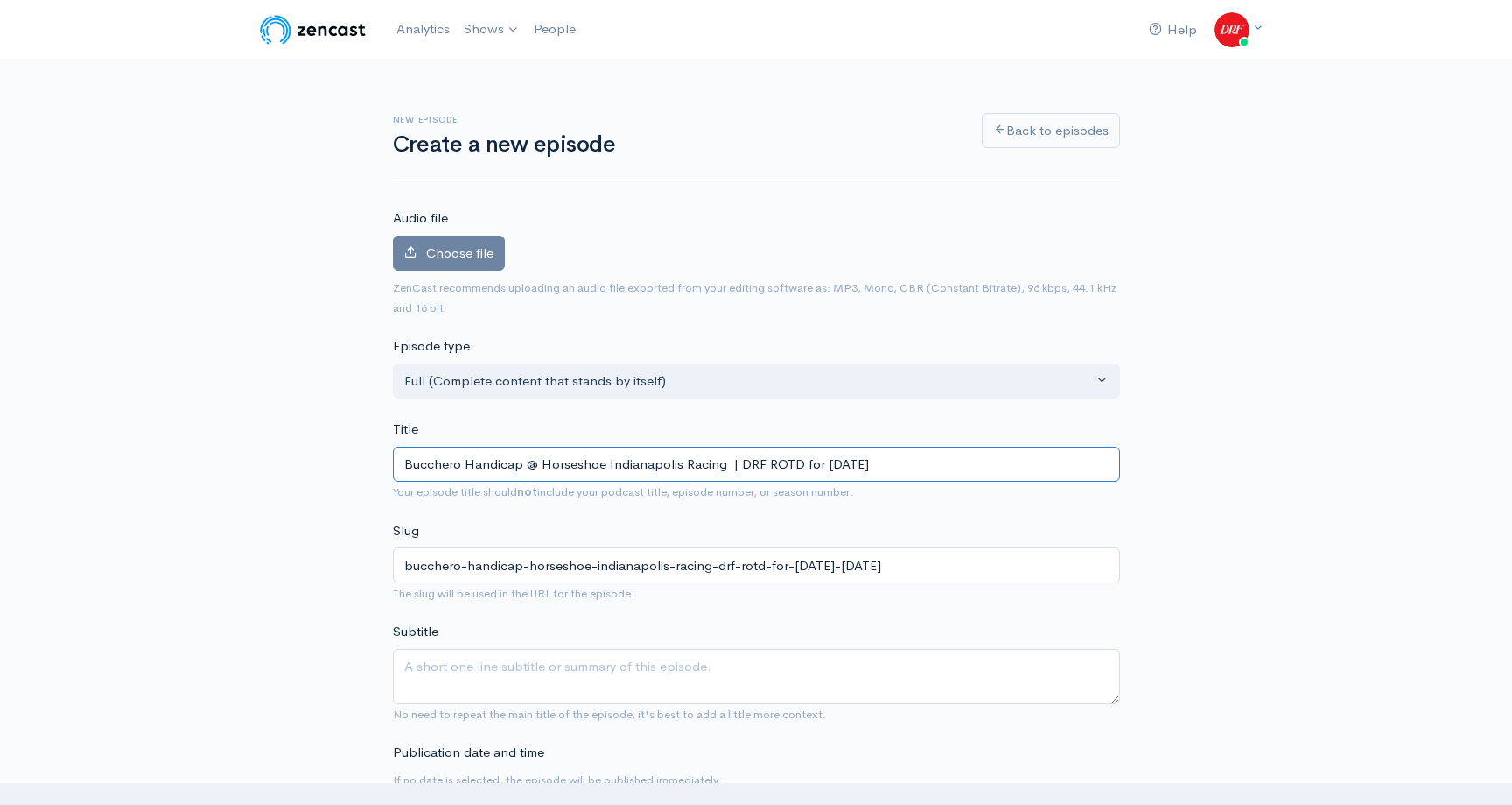
type input "Bucchero Handicap @ Horseshoe Indianapolis | DRF ROTD for [DATE]"
type input "bucchero-handicap-horseshoe-[GEOGRAPHIC_DATA]-drf-rotd-for-[DATE]-[DATE]"
type input "Bucchero Handicap @ Horseshoe Indianapolis | DRF ROTD for [DATE]"
click at [948, 565] on input "bucchero-handicap-horseshoe-[GEOGRAPHIC_DATA]-drf-rotd-for-[DATE]-[DATE]" at bounding box center [756, 565] width 727 height 36
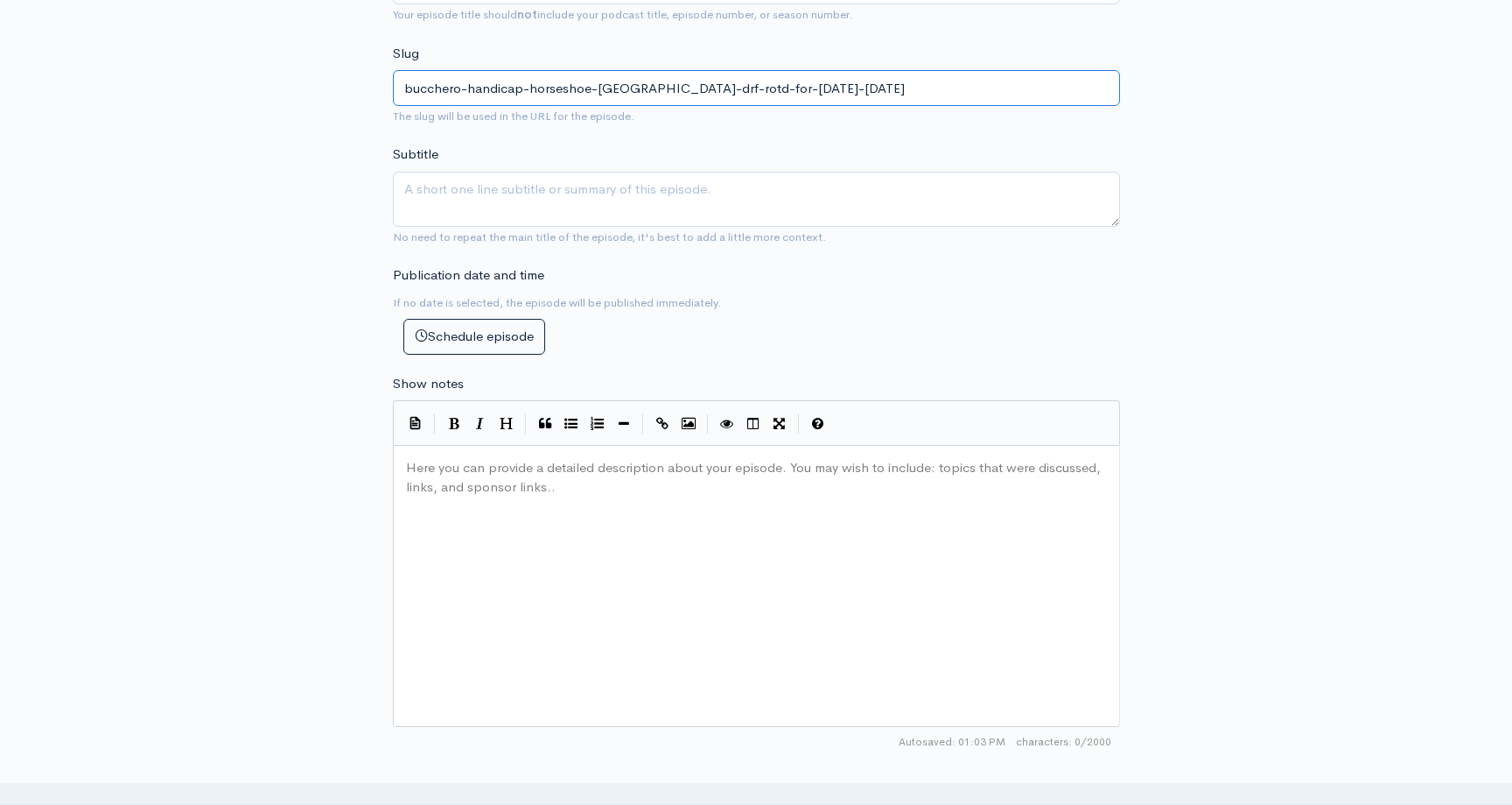
scroll to position [491, 0]
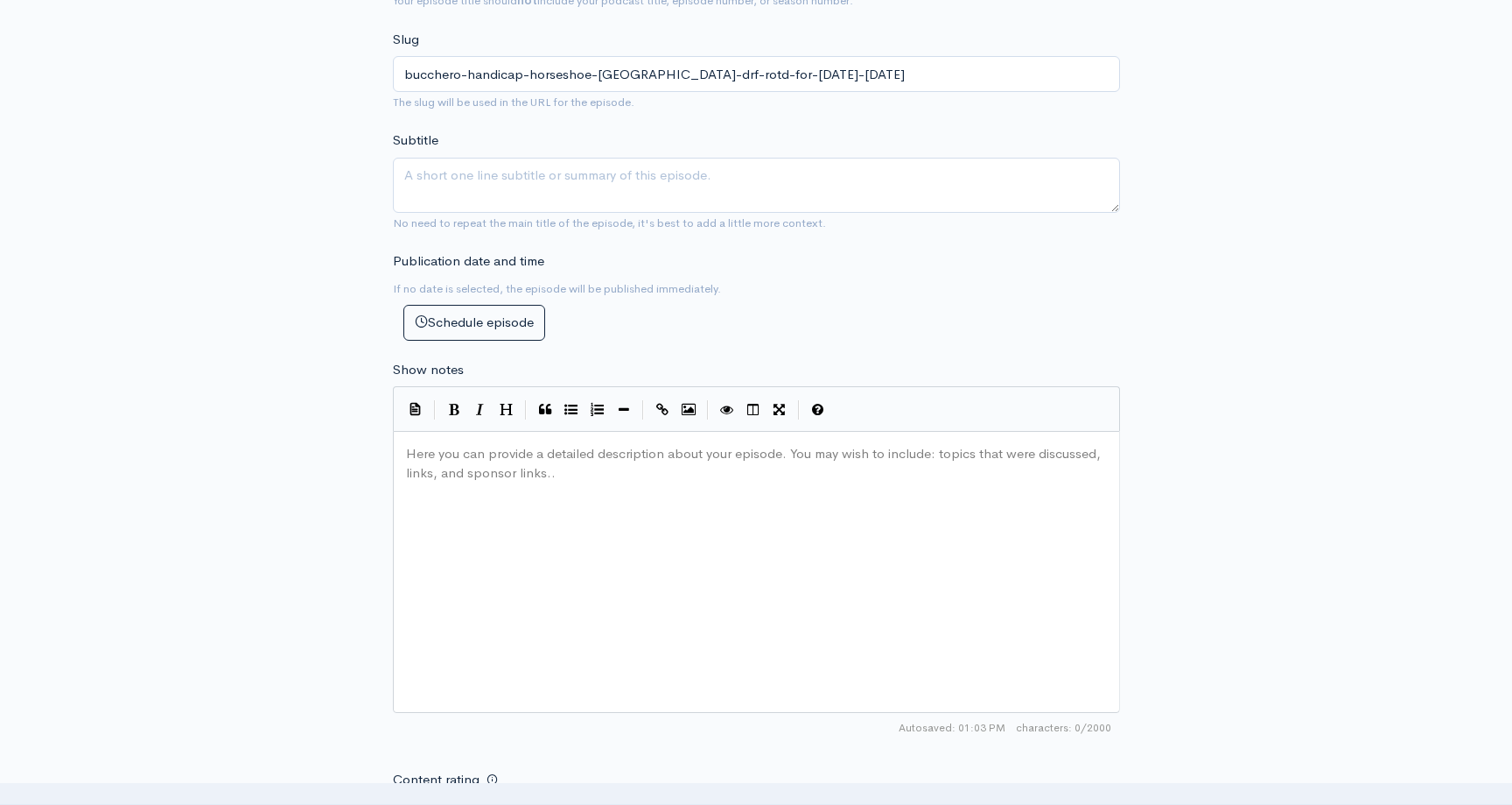
click at [712, 482] on div "Here you can provide a detailed description about your episode. You may wish to…" at bounding box center [779, 593] width 752 height 306
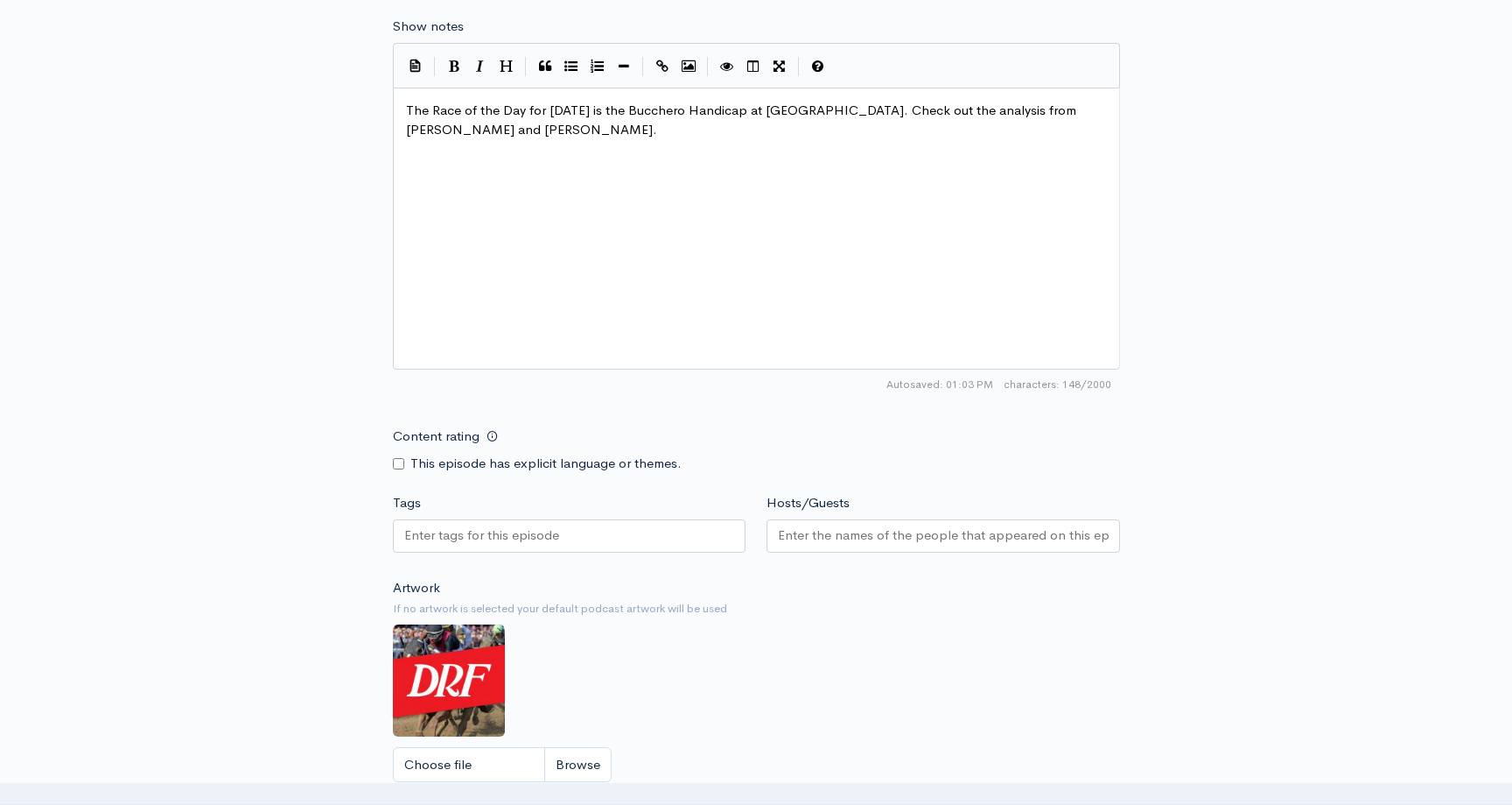
scroll to position [1068, 0]
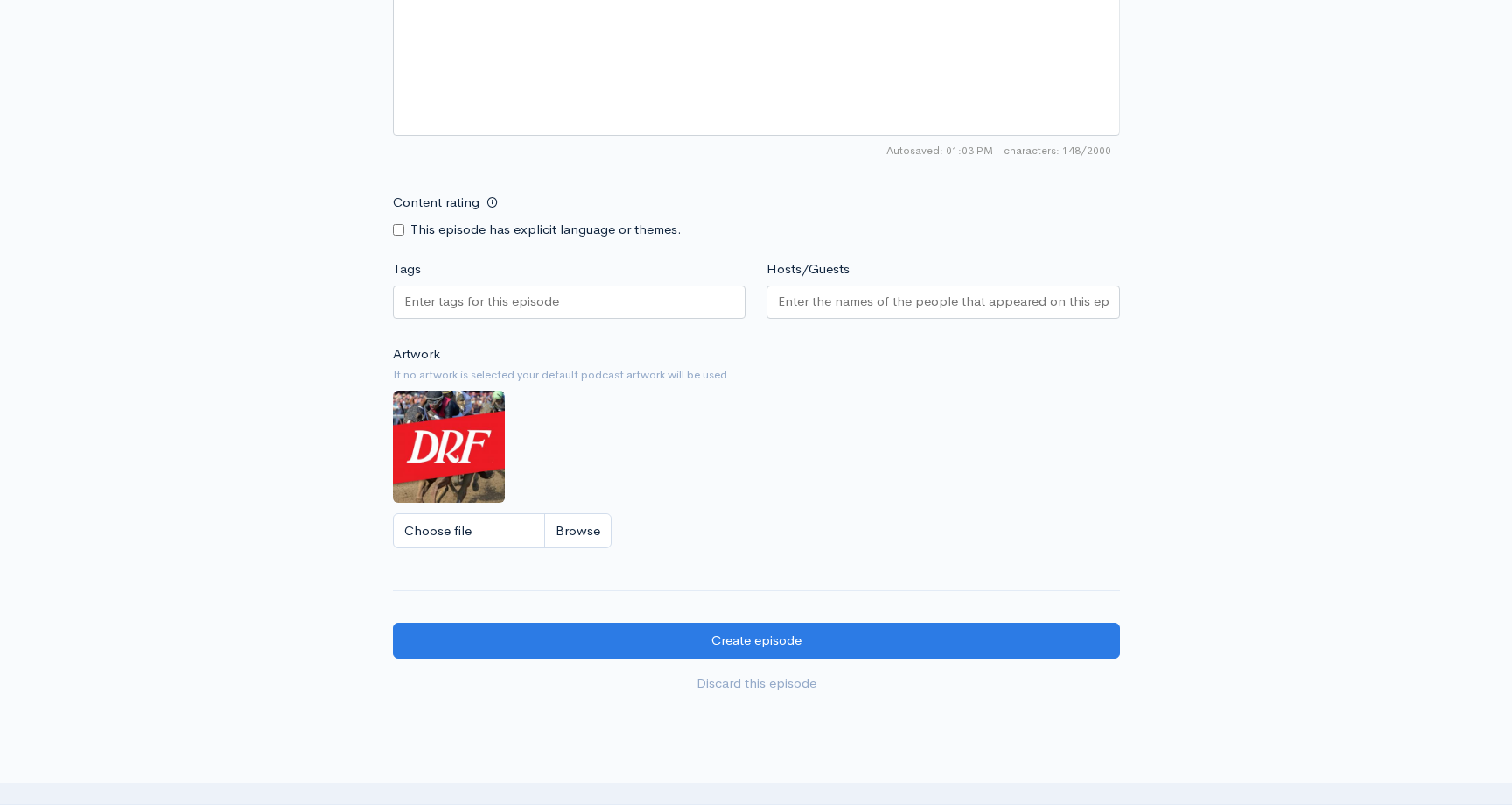
click at [625, 313] on div at bounding box center [570, 301] width 354 height 33
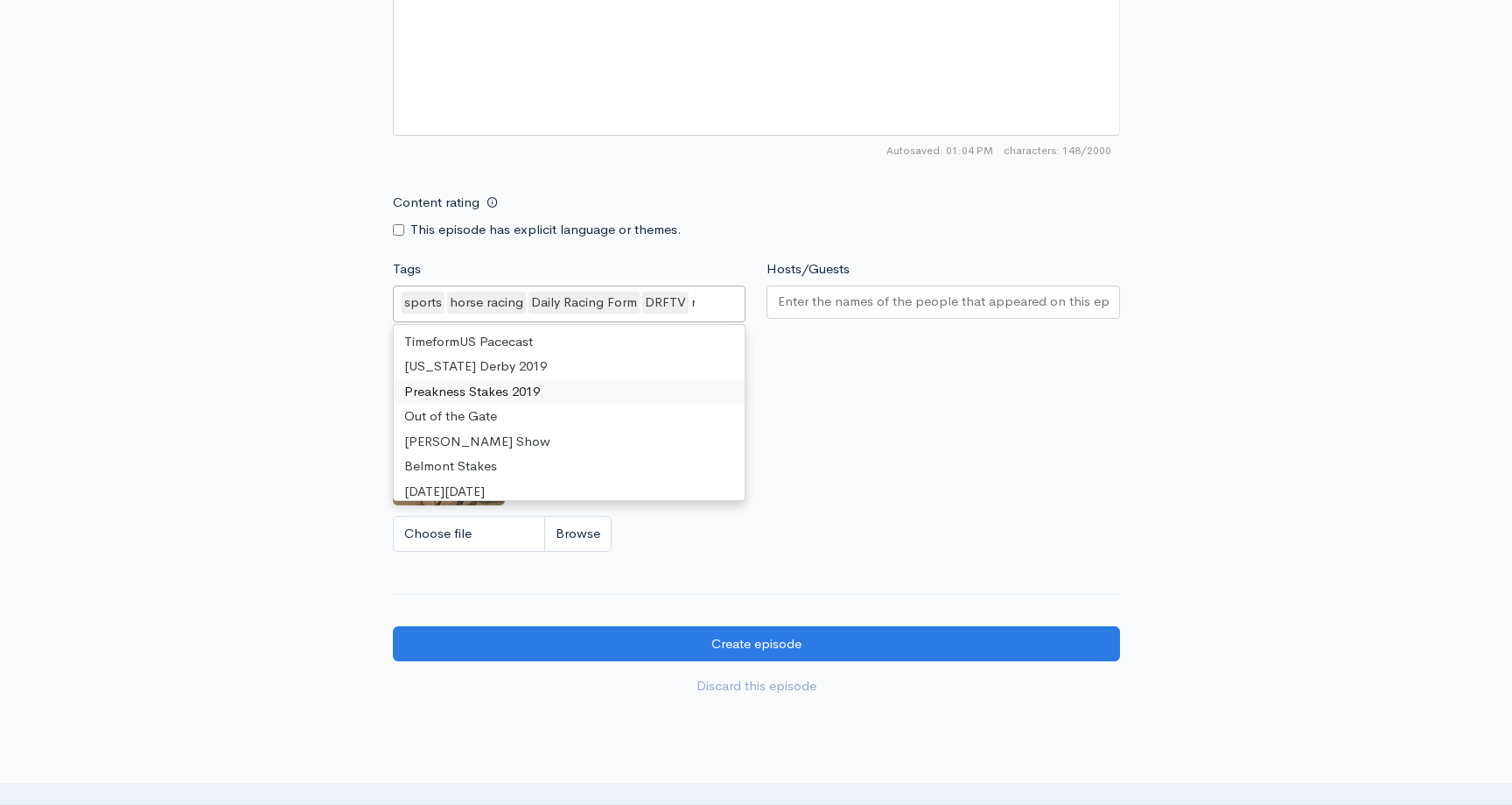
scroll to position [781, 0]
type input "race"
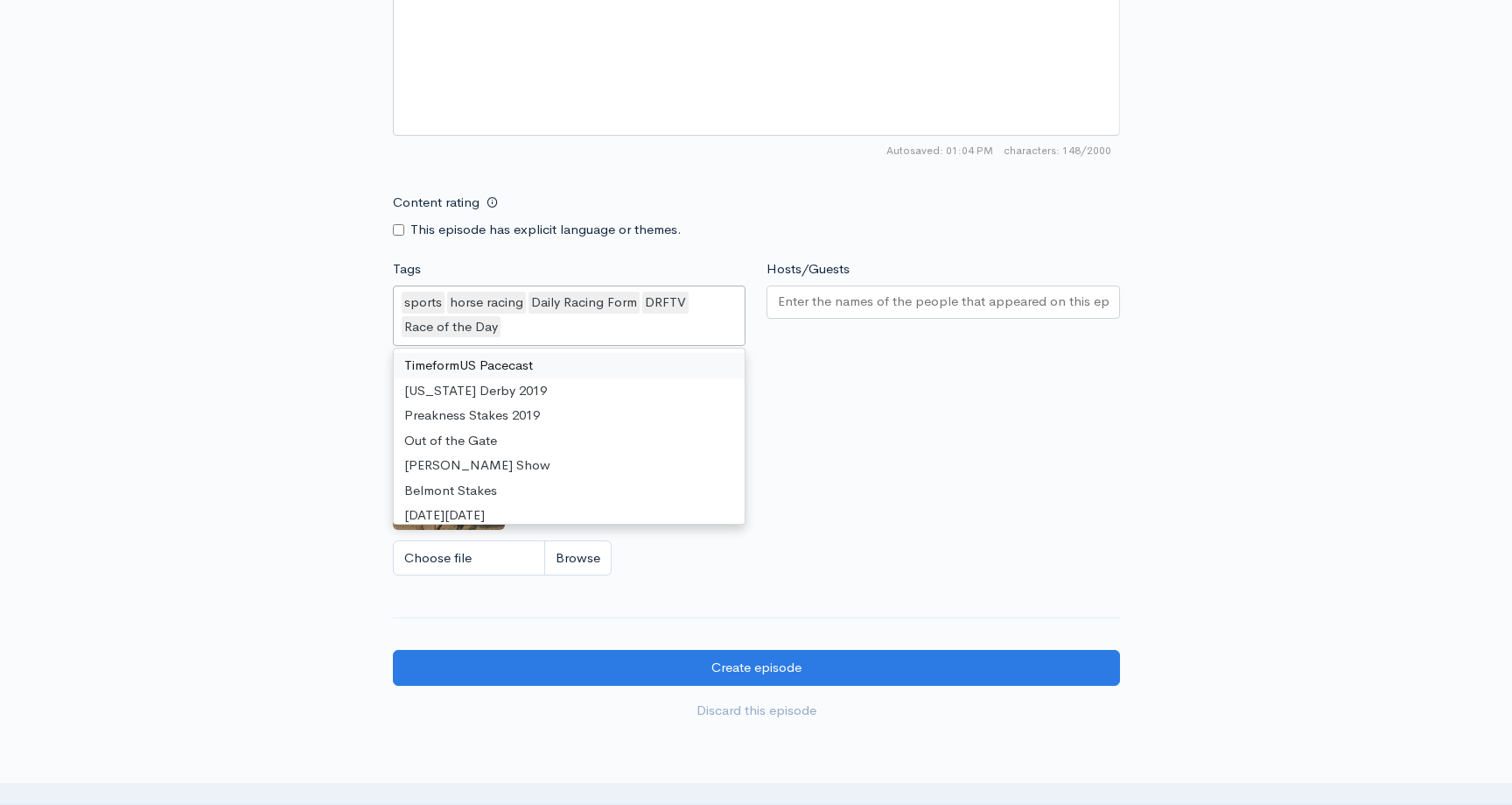
click at [864, 287] on div at bounding box center [943, 301] width 354 height 33
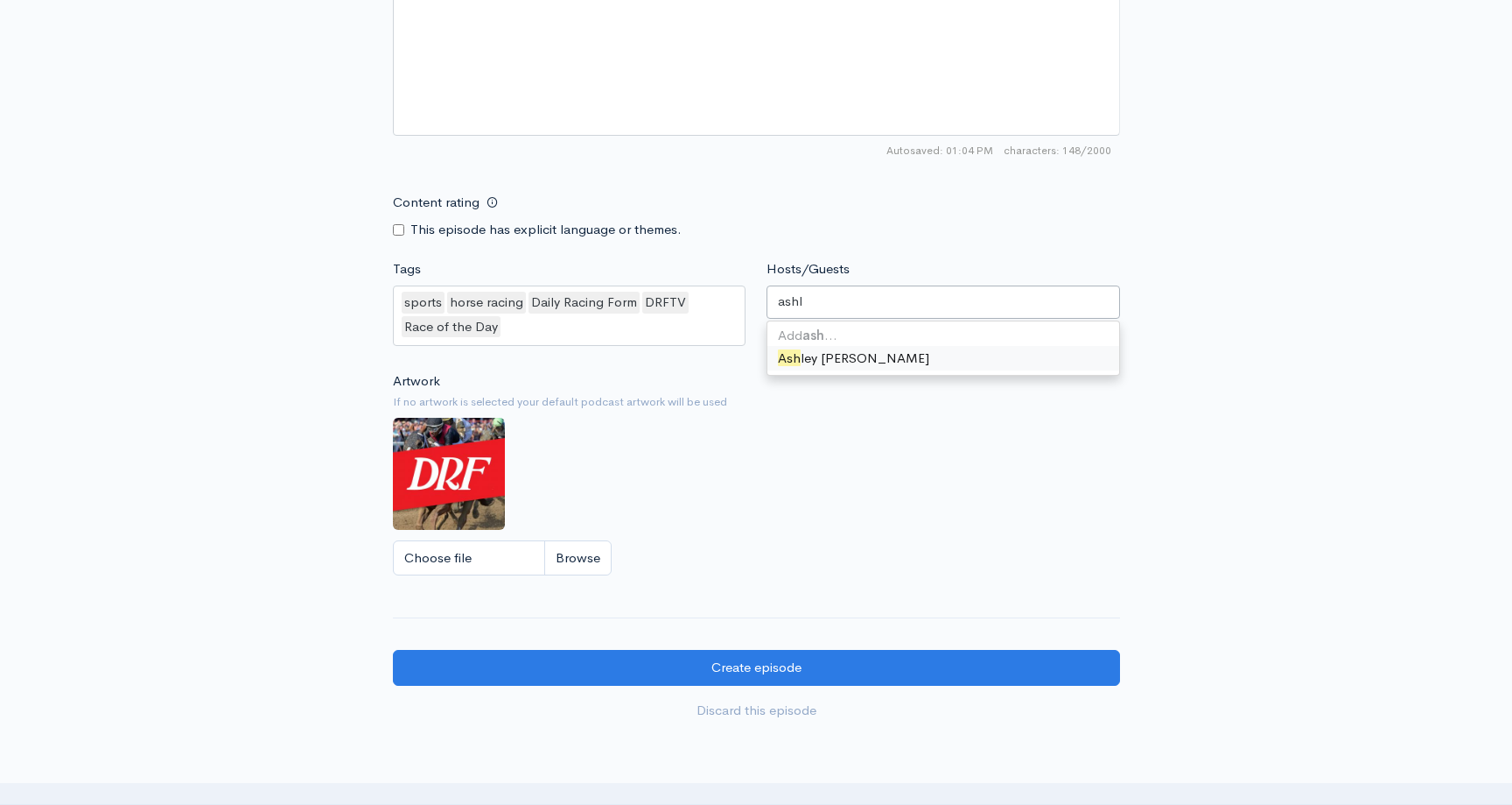
type input "ashle"
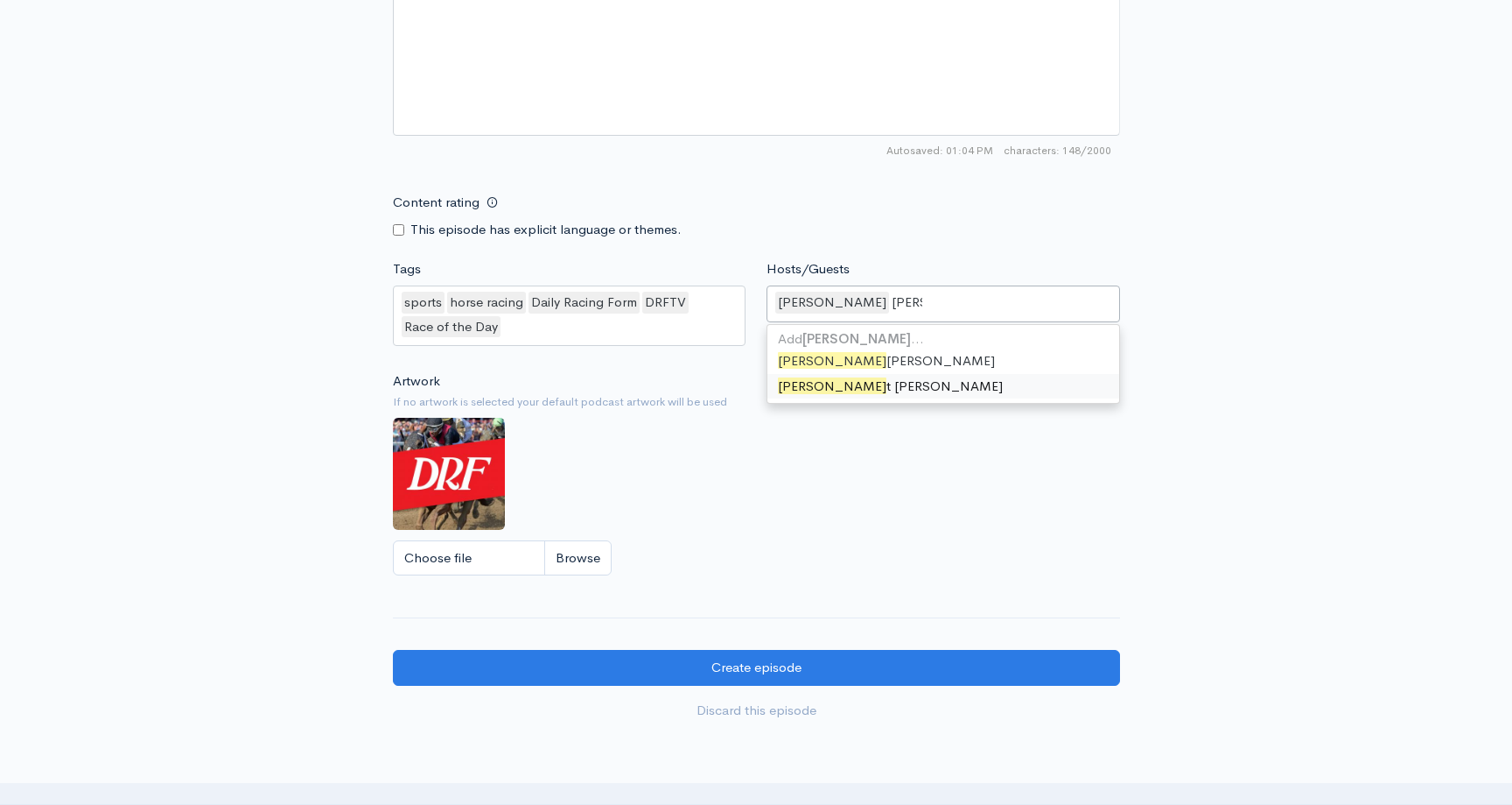
type input "Scott"
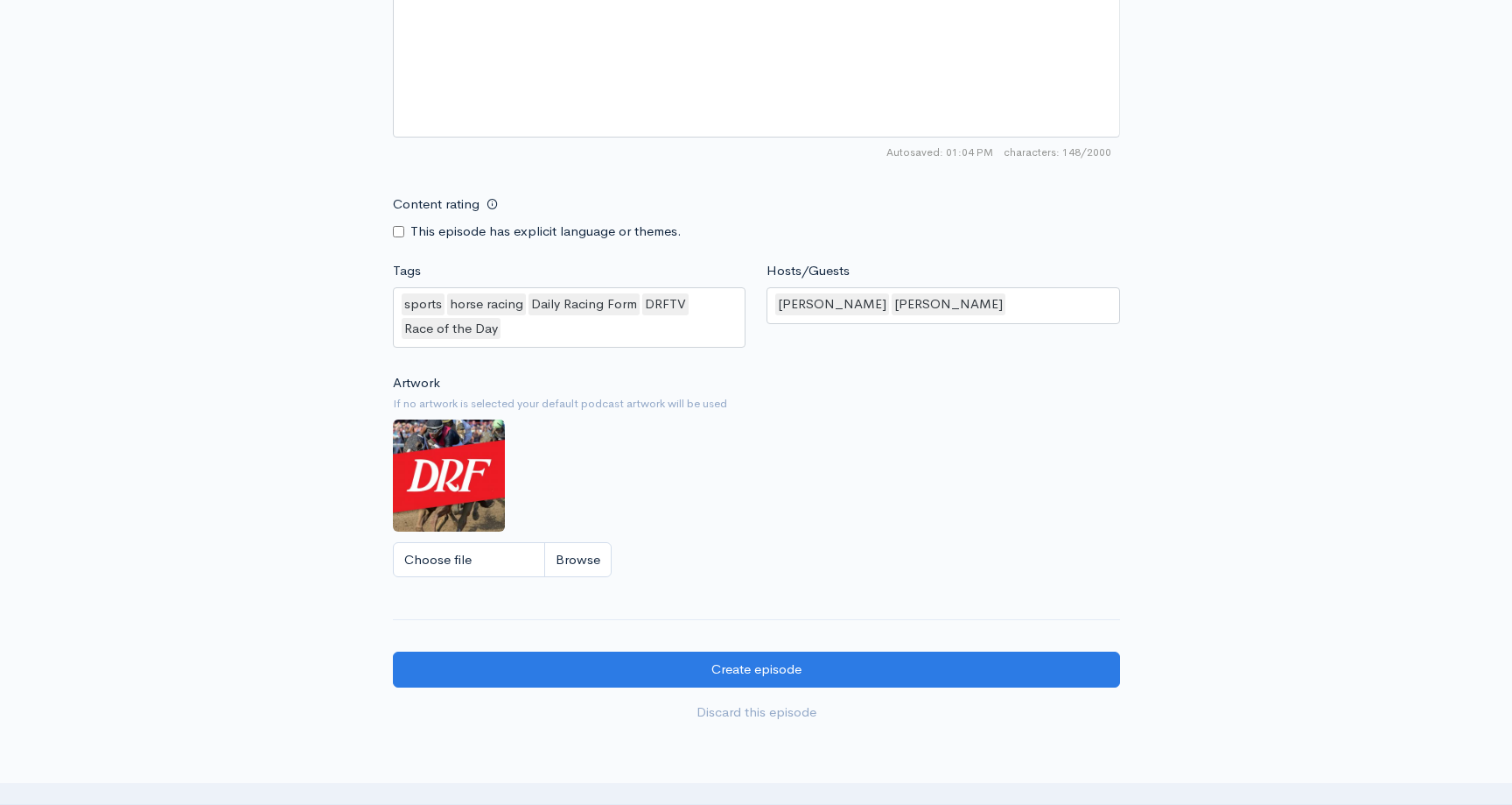
scroll to position [1083, 0]
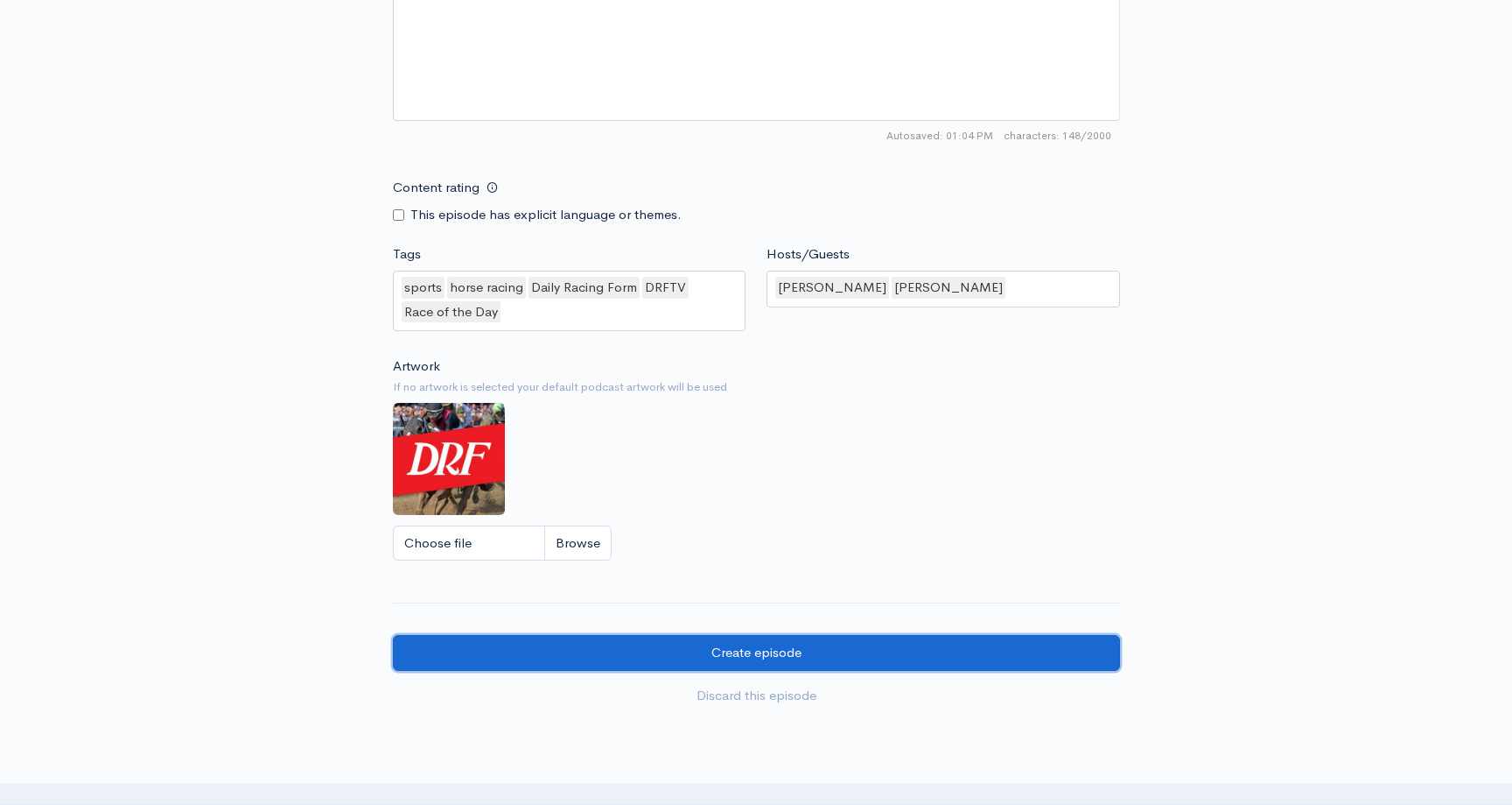
click at [893, 642] on input "Create episode" at bounding box center [756, 652] width 727 height 36
